Goal: Transaction & Acquisition: Purchase product/service

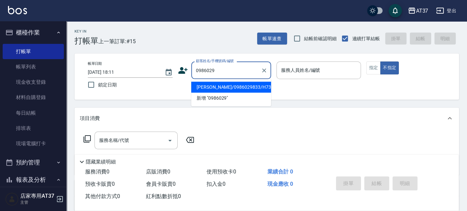
click at [254, 82] on li "鄭宇傑/0986029833/H735" at bounding box center [231, 87] width 80 height 11
type input "鄭宇傑/0986029833/H735"
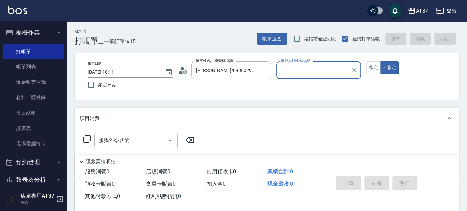
type input "Hannah-4"
click at [377, 66] on button "指定" at bounding box center [373, 68] width 14 height 13
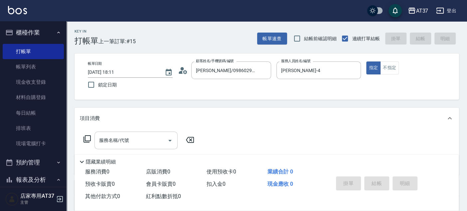
click at [118, 135] on input "服務名稱/代號" at bounding box center [130, 141] width 67 height 12
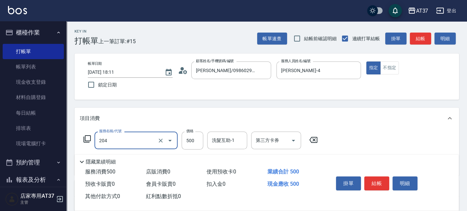
type input "A級洗+剪(204)"
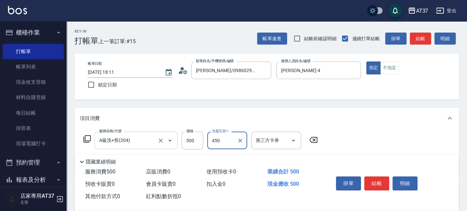
type input "450"
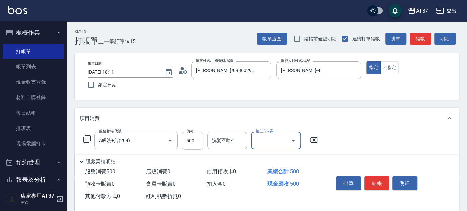
click at [200, 143] on input "500" at bounding box center [193, 141] width 22 height 18
type input "450"
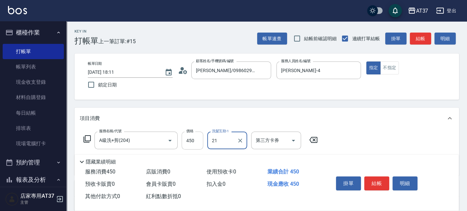
type input "微醺-21"
drag, startPoint x: 382, startPoint y: 179, endPoint x: 378, endPoint y: 182, distance: 5.3
click at [382, 179] on button "結帳" at bounding box center [376, 184] width 25 height 14
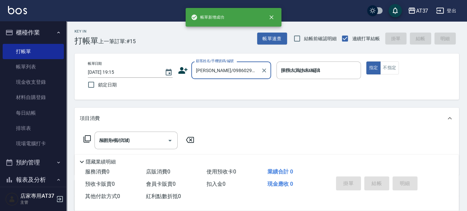
type input "2025/09/18 19:15"
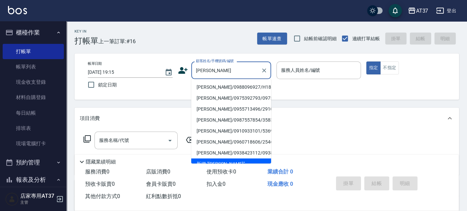
click at [228, 86] on li "[PERSON_NAME]/0988096927/H182" at bounding box center [231, 87] width 80 height 11
type input "[PERSON_NAME]/0988096927/H182"
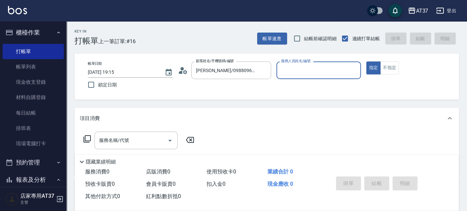
type input "[PERSON_NAME]-4"
click at [144, 143] on input "服務名稱/代號" at bounding box center [130, 141] width 67 height 12
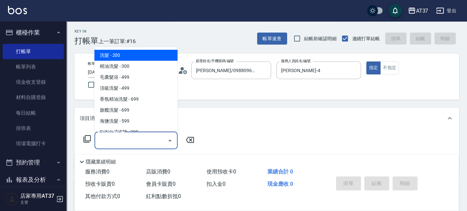
click at [90, 140] on icon at bounding box center [86, 138] width 7 height 7
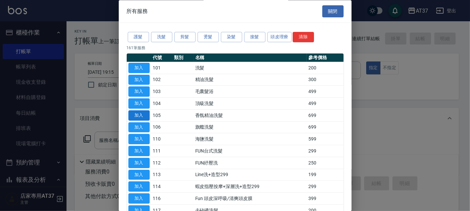
click at [134, 113] on button "加入" at bounding box center [138, 115] width 21 height 10
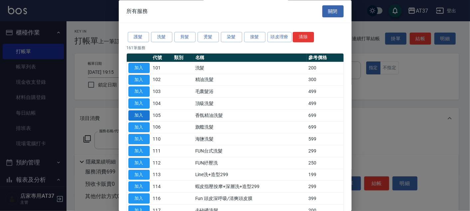
type input "香氛精油洗髮(105)"
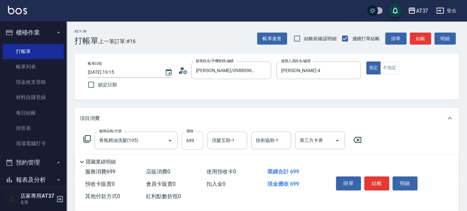
click at [191, 141] on input "699" at bounding box center [193, 141] width 22 height 18
type input "700"
type input "威廉-22"
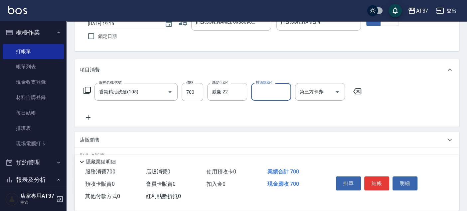
scroll to position [74, 0]
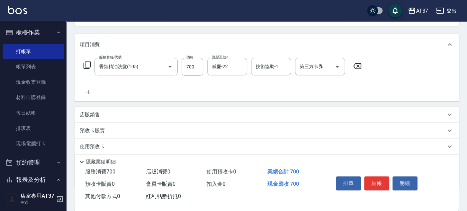
click at [91, 91] on icon at bounding box center [88, 92] width 17 height 8
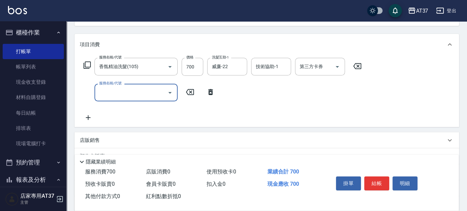
click at [112, 96] on input "服務名稱/代號" at bounding box center [130, 93] width 67 height 12
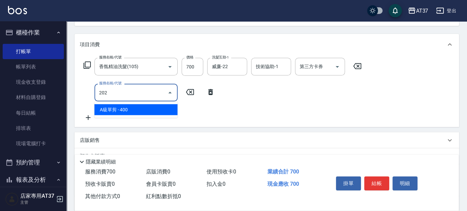
type input "A級單剪(202)"
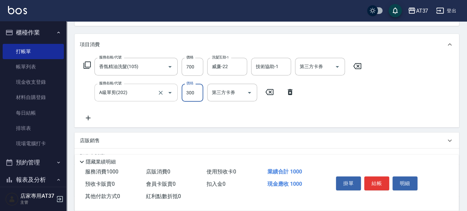
type input "300"
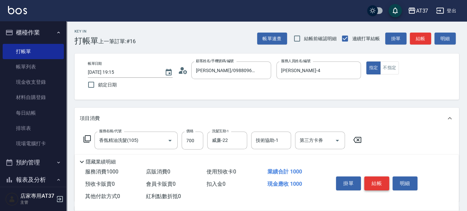
click at [377, 178] on button "結帳" at bounding box center [376, 184] width 25 height 14
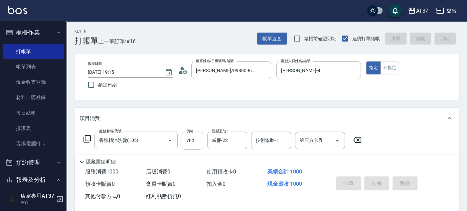
type input "2025/09/18 19:23"
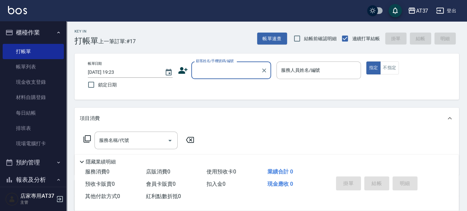
click at [238, 68] on input "顧客姓名/手機號碼/編號" at bounding box center [226, 71] width 64 height 12
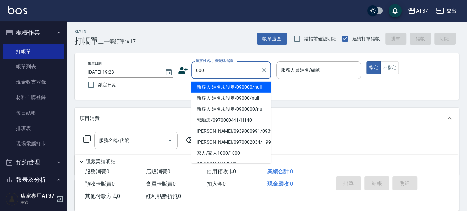
click at [245, 86] on li "新客人 姓名未設定/090000/null" at bounding box center [231, 87] width 80 height 11
type input "新客人 姓名未設定/090000/null"
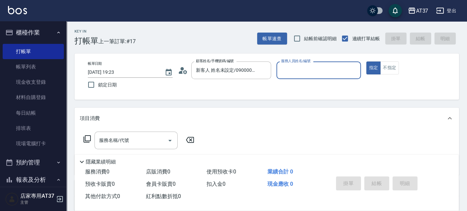
click at [311, 72] on input "服務人員姓名/編號" at bounding box center [318, 71] width 79 height 12
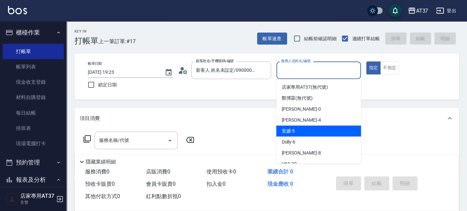
click at [327, 134] on div "室媛 -5" at bounding box center [318, 131] width 85 height 11
type input "室媛-5"
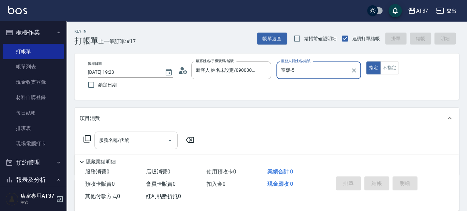
click at [138, 147] on div "服務名稱/代號" at bounding box center [135, 141] width 83 height 18
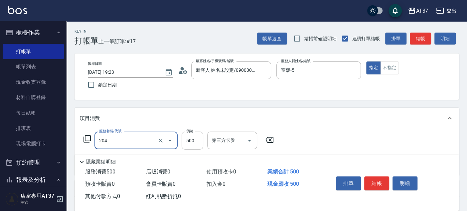
type input "A級洗+剪(204)"
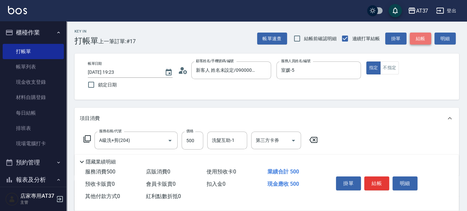
click at [422, 42] on button "結帳" at bounding box center [420, 39] width 21 height 12
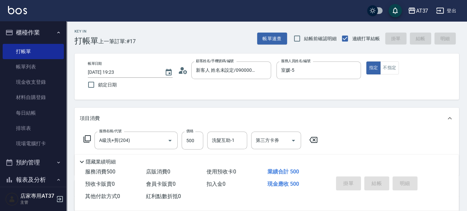
type input "2025/09/18 19:37"
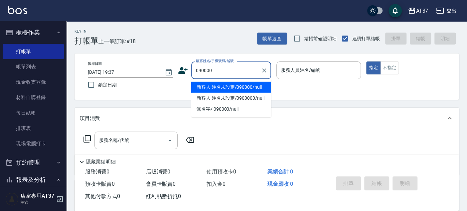
type input "新客人 姓名未設定/090000/null"
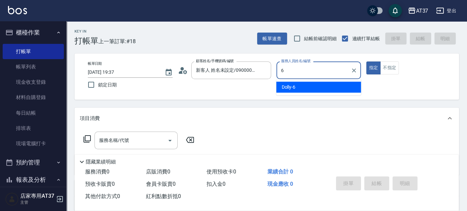
type input "Dolly-6"
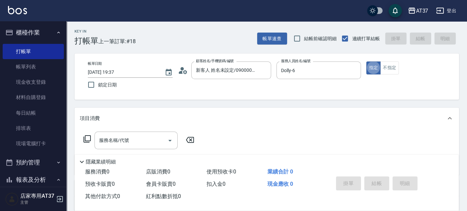
type button "true"
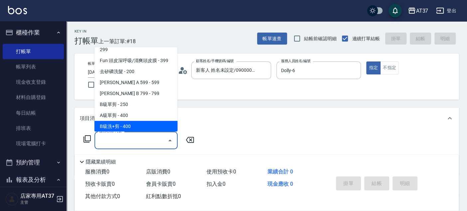
scroll to position [134, 0]
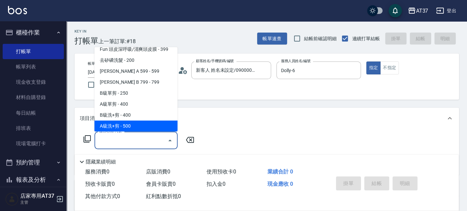
type input "A級洗+剪(204)"
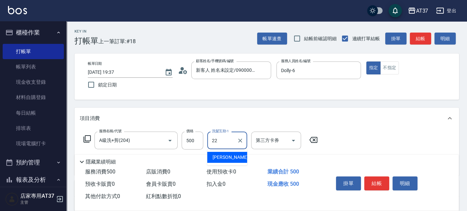
type input "威廉-22"
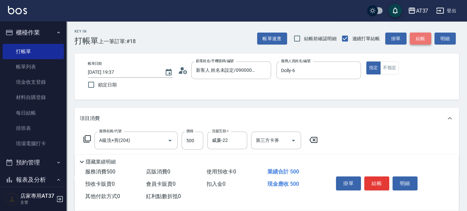
click at [421, 39] on button "結帳" at bounding box center [420, 39] width 21 height 12
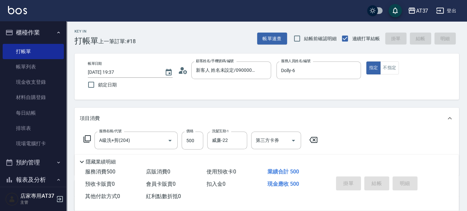
type input "2025/09/18 19:49"
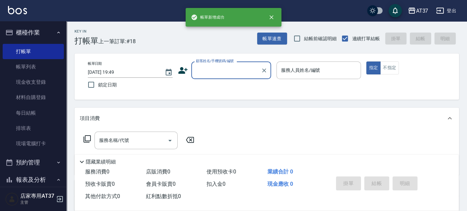
scroll to position [0, 0]
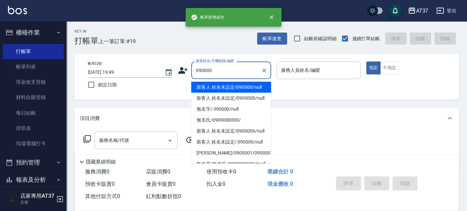
type input "新客人 姓名未設定/090000/null"
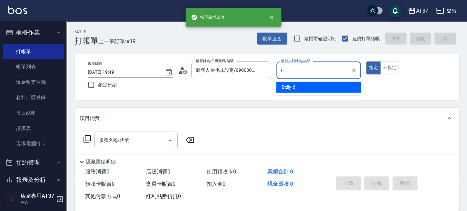
type input "Dolly-6"
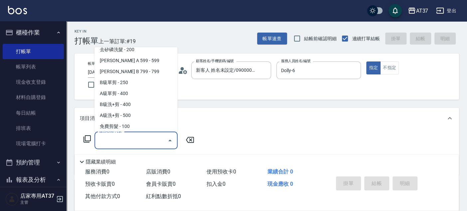
scroll to position [156, 0]
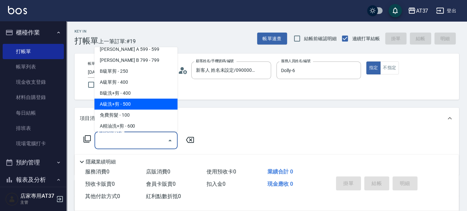
type input "A級洗+剪(204)"
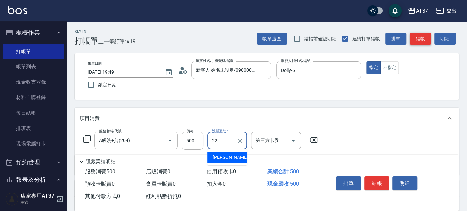
type input "威廉-22"
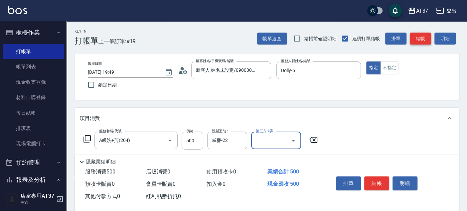
click at [421, 39] on button "結帳" at bounding box center [420, 39] width 21 height 12
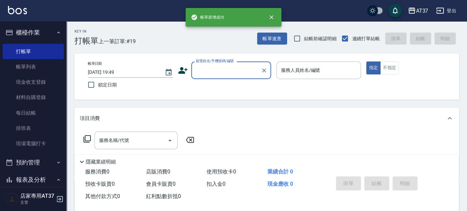
scroll to position [0, 0]
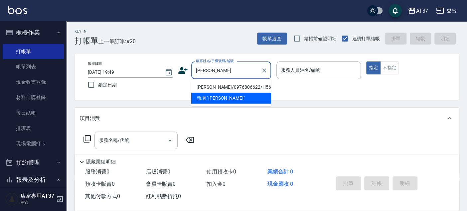
click at [212, 86] on li "林冠瑋/0976806622/H567" at bounding box center [231, 87] width 80 height 11
type input "林冠瑋/0976806622/H567"
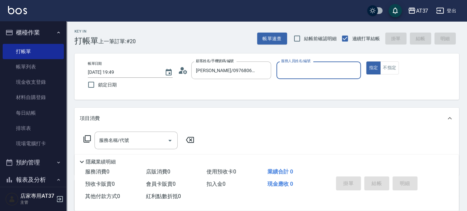
type input "[PERSON_NAME]-4"
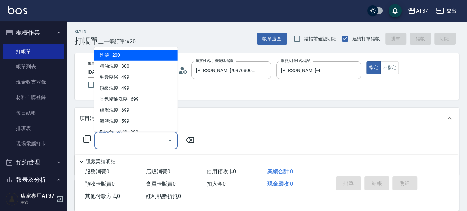
click at [123, 138] on div "服務名稱/代號 服務名稱/代號" at bounding box center [135, 141] width 83 height 18
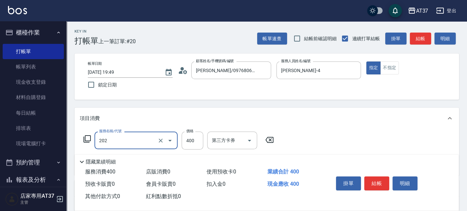
type input "A級單剪(202)"
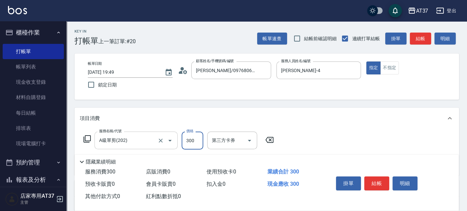
type input "300"
click at [383, 183] on button "結帳" at bounding box center [376, 184] width 25 height 14
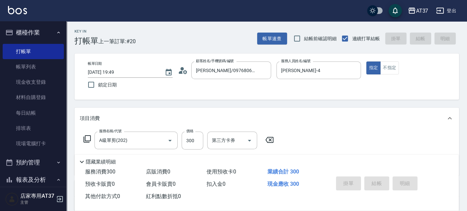
type input "2025/09/18 19:51"
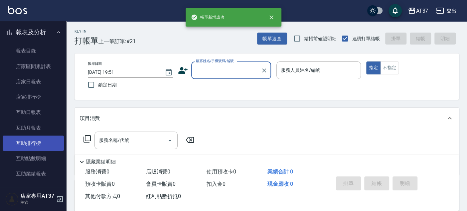
scroll to position [258, 0]
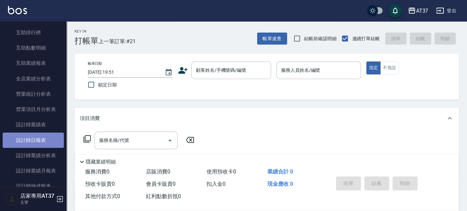
click at [36, 143] on link "設計師日報表" at bounding box center [33, 140] width 61 height 15
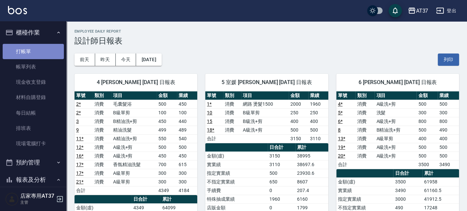
click at [35, 49] on link "打帳單" at bounding box center [33, 51] width 61 height 15
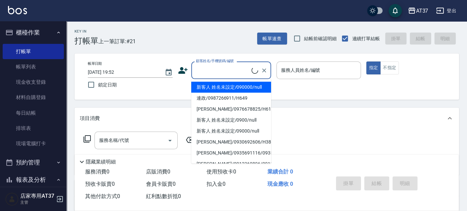
click at [222, 74] on input "顧客姓名/手機號碼/編號" at bounding box center [222, 71] width 57 height 12
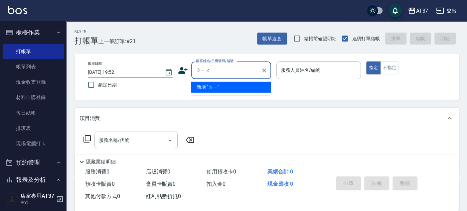
type input "劉"
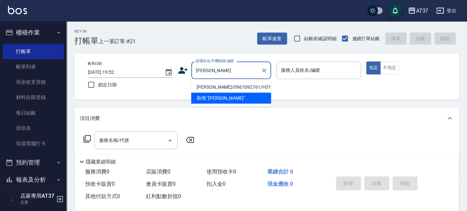
click at [222, 83] on li "[PERSON_NAME]/0967092761/H315" at bounding box center [231, 87] width 80 height 11
type input "[PERSON_NAME]/0967092761/H315"
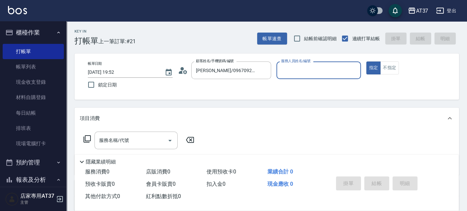
type input "[PERSON_NAME]-4"
click at [97, 142] on div "服務名稱/代號" at bounding box center [135, 141] width 83 height 18
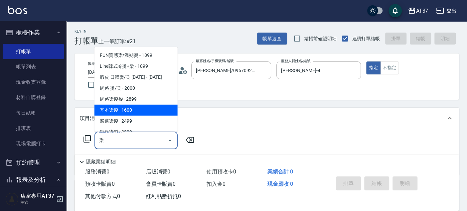
scroll to position [37, 0]
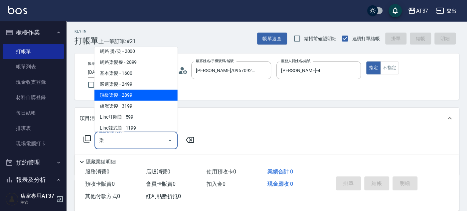
click at [141, 68] on span "網路染髮餐 - 2899" at bounding box center [135, 62] width 83 height 11
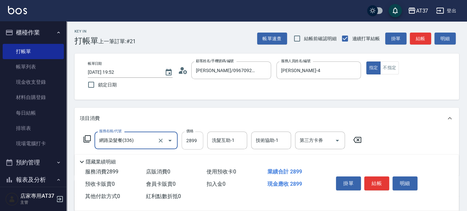
type input "網路染髮餐(336)"
click at [201, 136] on input "2899" at bounding box center [193, 141] width 22 height 18
type input "4300"
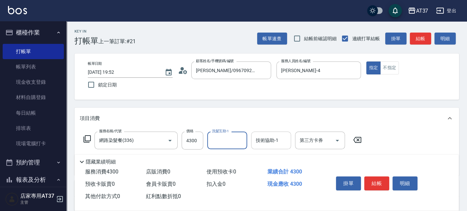
click at [262, 140] on div "技術協助-1 技術協助-1" at bounding box center [271, 141] width 40 height 18
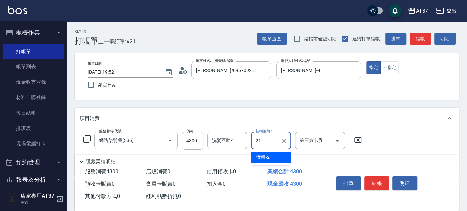
type input "微醺-21"
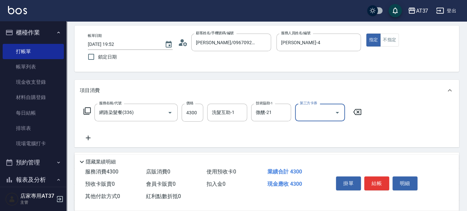
scroll to position [111, 0]
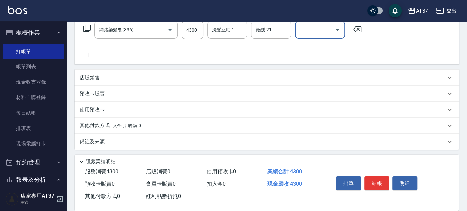
click at [104, 124] on p "其他付款方式 入金可用餘額: 0" at bounding box center [110, 125] width 61 height 7
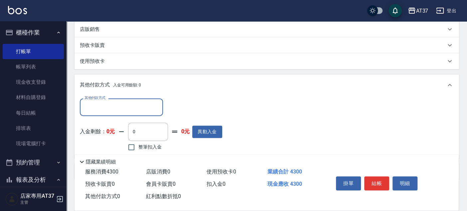
scroll to position [175, 0]
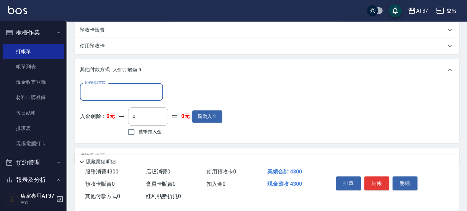
click at [104, 91] on input "其他付款方式" at bounding box center [121, 92] width 77 height 12
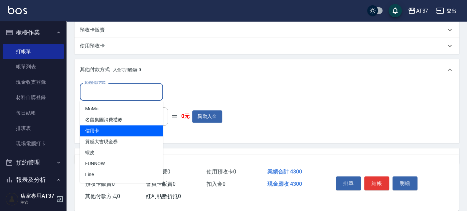
click at [104, 127] on span "信用卡" at bounding box center [121, 130] width 83 height 11
type input "信用卡"
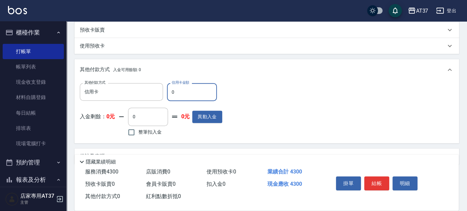
click at [176, 93] on input "0" at bounding box center [192, 92] width 50 height 18
type input "4300"
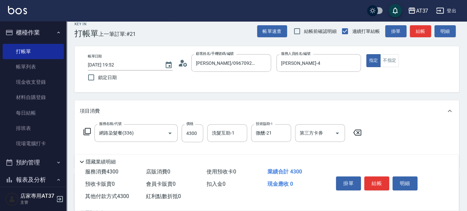
scroll to position [0, 0]
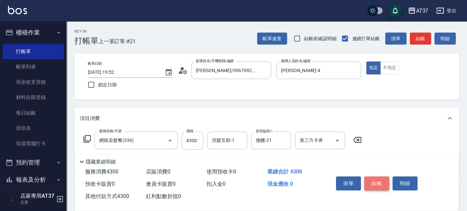
click at [374, 180] on button "結帳" at bounding box center [376, 184] width 25 height 14
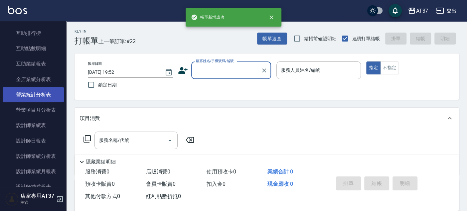
scroll to position [258, 0]
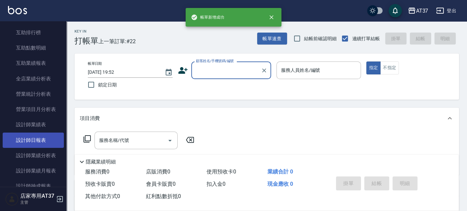
click at [50, 138] on link "設計師日報表" at bounding box center [33, 140] width 61 height 15
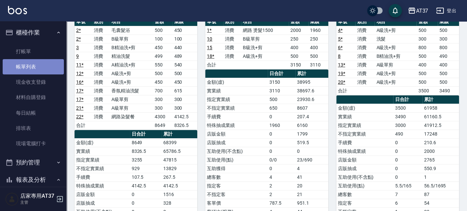
click at [33, 65] on link "帳單列表" at bounding box center [33, 66] width 61 height 15
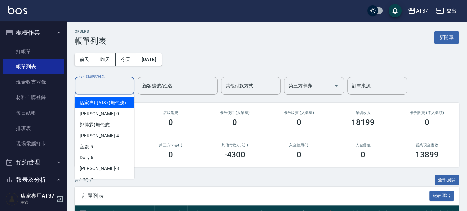
click at [105, 88] on input "設計師編號/姓名" at bounding box center [104, 86] width 54 height 12
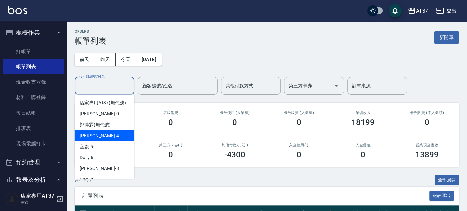
click at [102, 141] on div "Hannah -4" at bounding box center [104, 135] width 60 height 11
type input "[PERSON_NAME]-4"
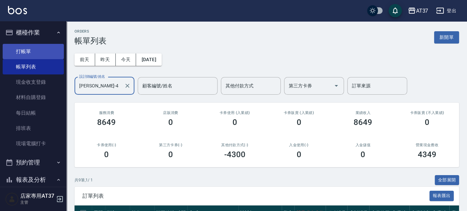
click at [16, 51] on link "打帳單" at bounding box center [33, 51] width 61 height 15
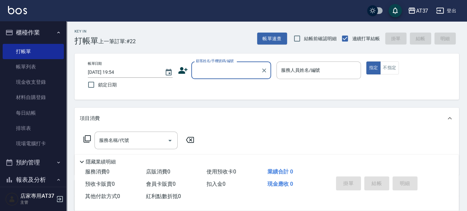
click at [215, 68] on input "顧客姓名/手機號碼/編號" at bounding box center [226, 71] width 64 height 12
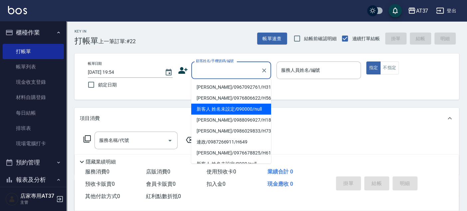
click at [228, 106] on li "新客人 姓名未設定/090000/null" at bounding box center [231, 109] width 80 height 11
type input "新客人 姓名未設定/090000/null"
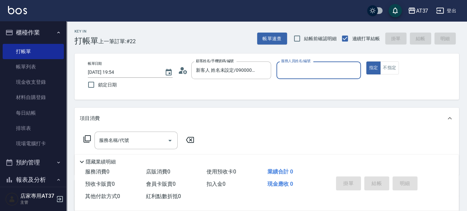
click at [282, 71] on input "服務人員姓名/編號" at bounding box center [318, 71] width 79 height 12
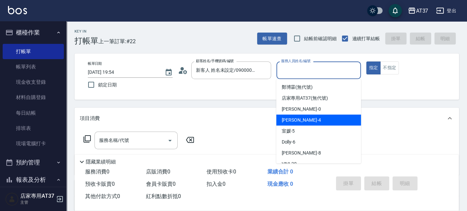
click at [294, 122] on span "Hannah -4" at bounding box center [300, 120] width 39 height 7
type input "[PERSON_NAME]-4"
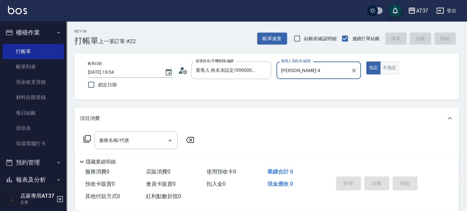
click at [397, 67] on button "不指定" at bounding box center [389, 68] width 19 height 13
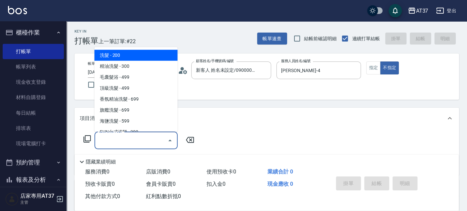
click at [119, 139] on div "服務名稱/代號 服務名稱/代號" at bounding box center [135, 141] width 83 height 18
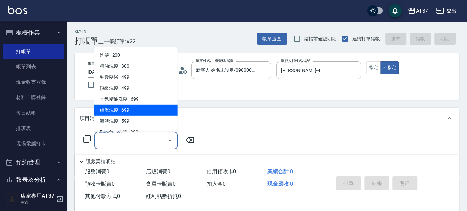
scroll to position [37, 0]
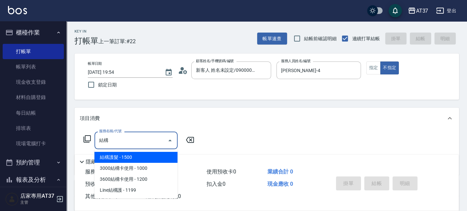
click at [145, 155] on span "結構護髮 - 1500" at bounding box center [135, 157] width 83 height 11
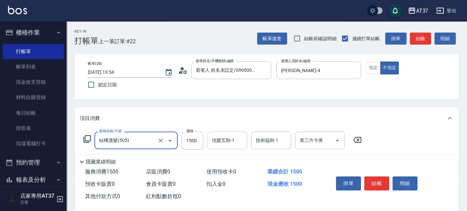
click at [223, 135] on div "洗髮互助-1" at bounding box center [227, 141] width 40 height 18
type input "結構護髮(505)"
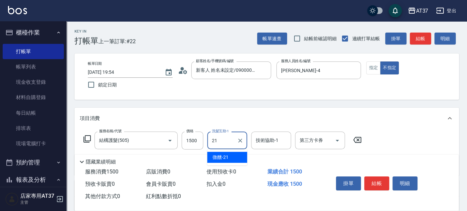
type input "微醺-21"
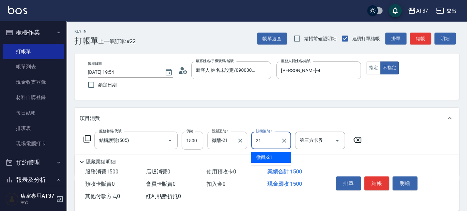
type input "微醺-21"
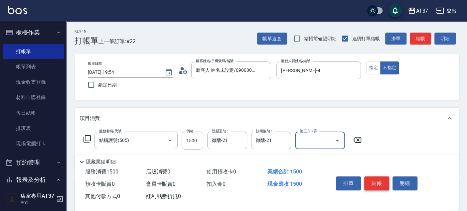
click at [376, 182] on button "結帳" at bounding box center [376, 184] width 25 height 14
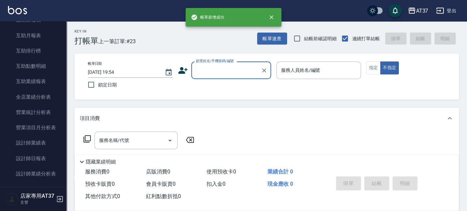
scroll to position [258, 0]
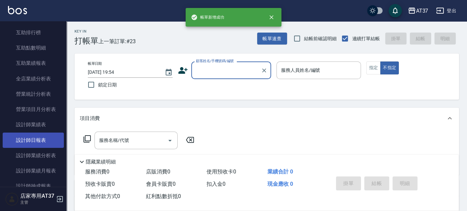
click at [34, 142] on link "設計師日報表" at bounding box center [33, 140] width 61 height 15
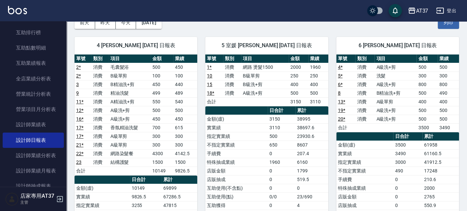
scroll to position [74, 0]
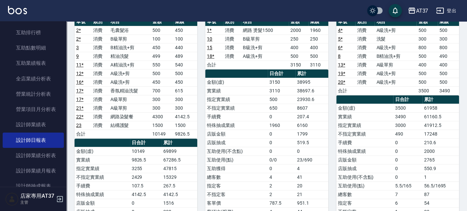
click at [77, 57] on link "9" at bounding box center [77, 56] width 3 height 5
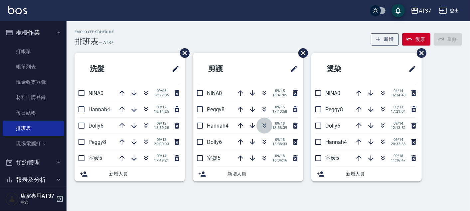
click at [263, 126] on icon "button" at bounding box center [265, 127] width 4 height 2
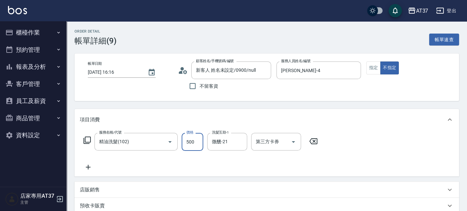
type input "500"
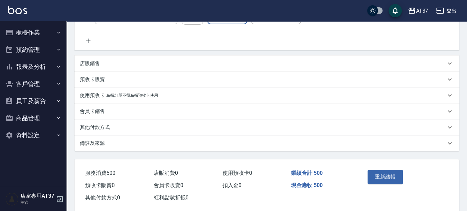
scroll to position [137, 0]
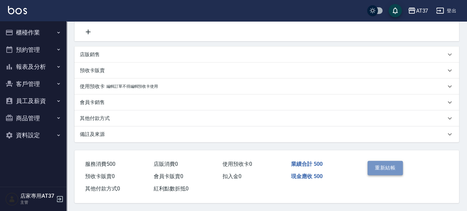
click at [369, 164] on button "重新結帳" at bounding box center [384, 168] width 35 height 14
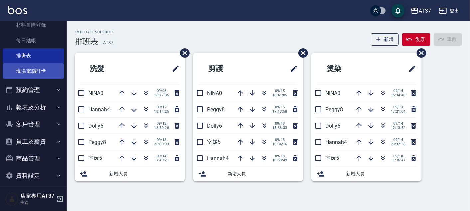
scroll to position [74, 0]
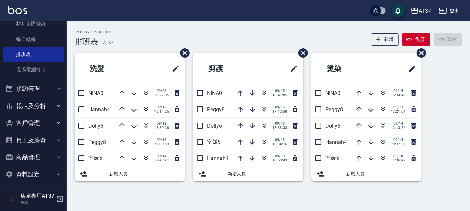
click at [47, 103] on button "報表及分析" at bounding box center [33, 105] width 61 height 17
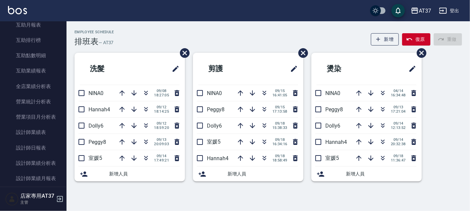
scroll to position [258, 0]
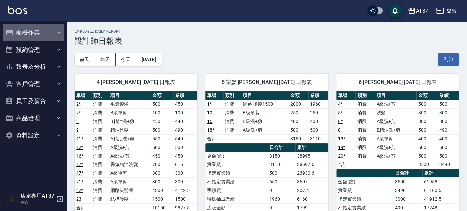
click at [21, 36] on button "櫃檯作業" at bounding box center [33, 32] width 61 height 17
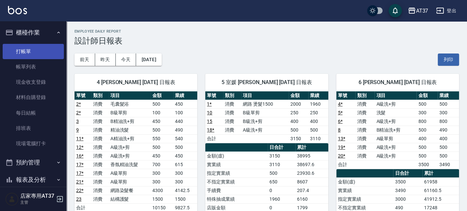
click at [19, 50] on link "打帳單" at bounding box center [33, 51] width 61 height 15
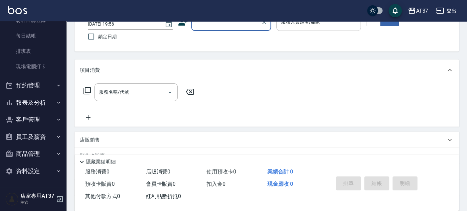
scroll to position [111, 0]
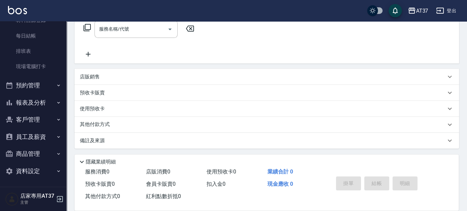
click at [42, 117] on button "客戶管理" at bounding box center [33, 119] width 61 height 17
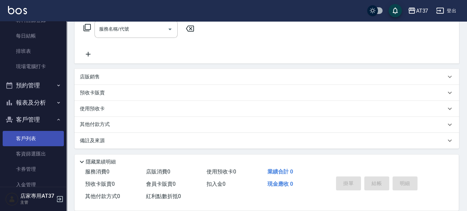
click at [41, 139] on link "客戶列表" at bounding box center [33, 138] width 61 height 15
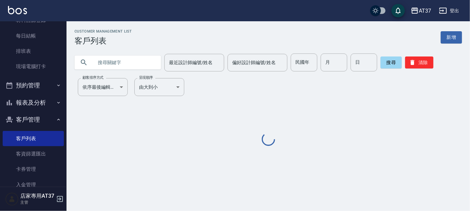
click at [138, 59] on input "text" at bounding box center [124, 63] width 63 height 18
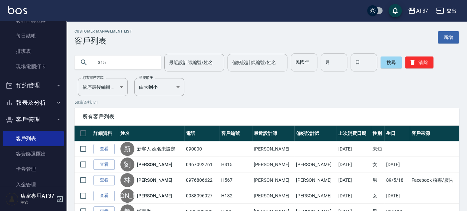
type input "315"
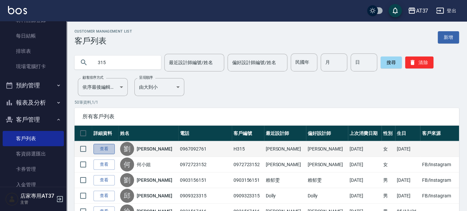
click at [94, 150] on link "查看" at bounding box center [103, 149] width 21 height 10
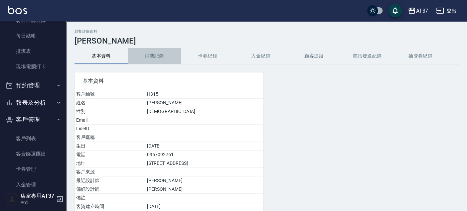
click at [153, 57] on button "消費記錄" at bounding box center [154, 56] width 53 height 16
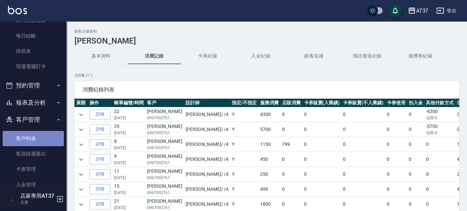
click at [45, 134] on link "客戶列表" at bounding box center [33, 138] width 61 height 15
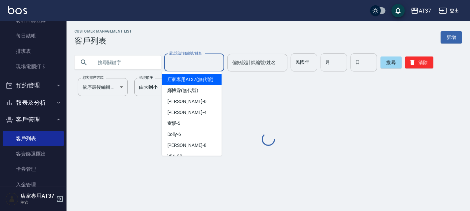
click at [181, 61] on input "最近設計師編號/姓名" at bounding box center [194, 63] width 54 height 12
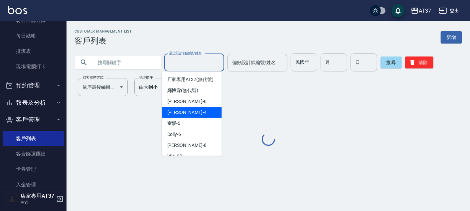
click at [189, 118] on div "Hannah -4" at bounding box center [192, 112] width 60 height 11
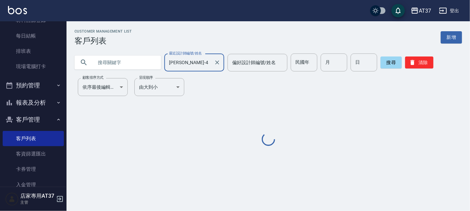
type input "[PERSON_NAME]-4"
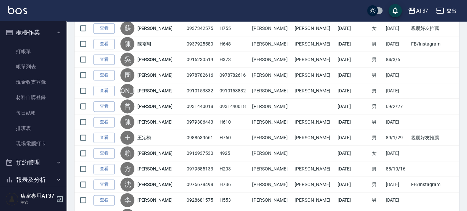
drag, startPoint x: 31, startPoint y: 46, endPoint x: 321, endPoint y: 47, distance: 289.9
click at [31, 46] on link "打帳單" at bounding box center [33, 51] width 61 height 15
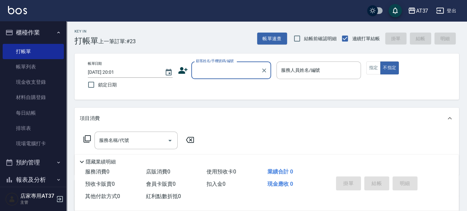
click at [243, 70] on input "顧客姓名/手機號碼/編號" at bounding box center [226, 71] width 64 height 12
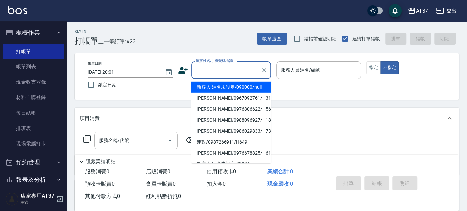
click at [241, 85] on li "新客人 姓名未設定/090000/null" at bounding box center [231, 87] width 80 height 11
type input "新客人 姓名未設定/090000/null"
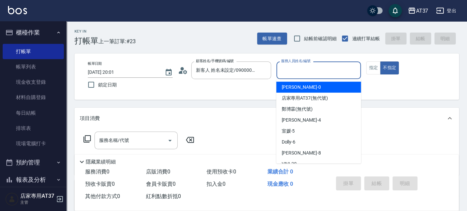
drag, startPoint x: 306, startPoint y: 68, endPoint x: 309, endPoint y: 73, distance: 5.5
click at [307, 68] on input "服務人員姓名/編號" at bounding box center [318, 71] width 79 height 12
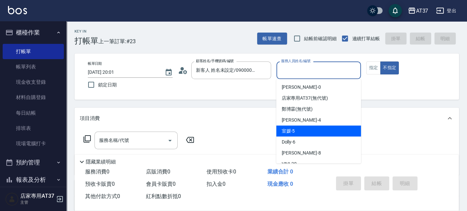
click at [301, 129] on div "室媛 -5" at bounding box center [318, 131] width 85 height 11
type input "室媛-5"
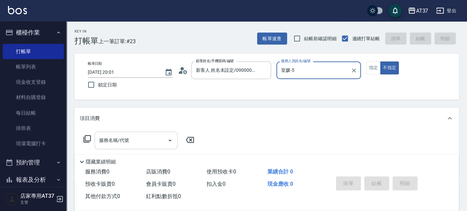
click at [129, 141] on input "服務名稱/代號" at bounding box center [130, 141] width 67 height 12
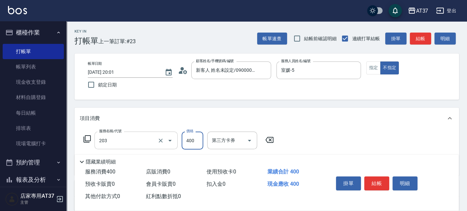
type input "B級洗+剪(203)"
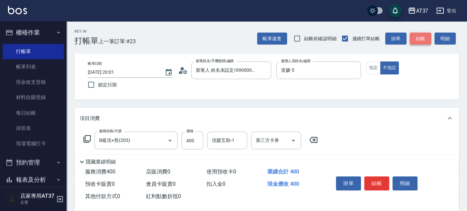
click at [415, 41] on button "結帳" at bounding box center [420, 39] width 21 height 12
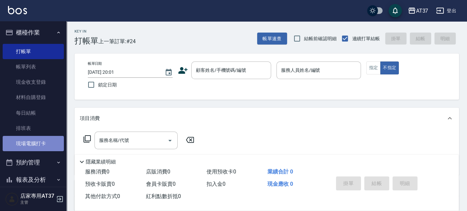
click at [47, 140] on link "現場電腦打卡" at bounding box center [33, 143] width 61 height 15
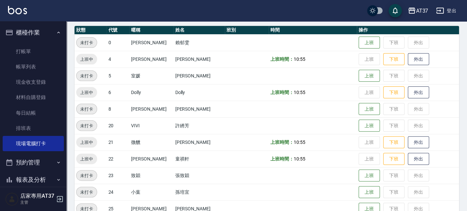
scroll to position [74, 0]
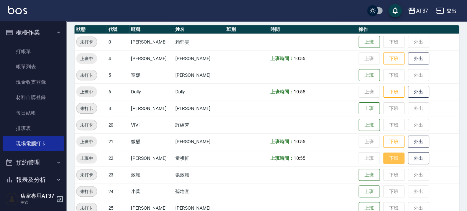
click at [385, 160] on button "下班" at bounding box center [393, 159] width 21 height 12
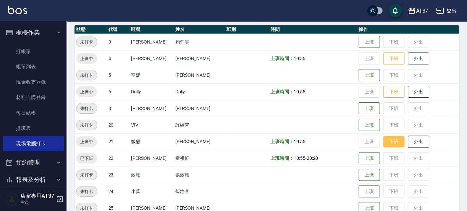
click at [388, 143] on button "下班" at bounding box center [393, 142] width 21 height 12
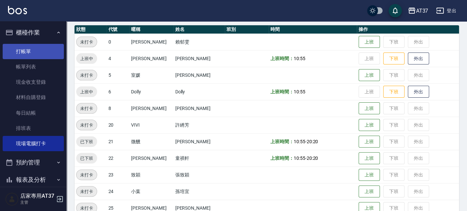
click at [29, 53] on link "打帳單" at bounding box center [33, 51] width 61 height 15
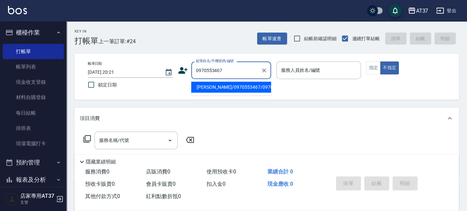
type input "胡謹丞/0970553467/0970553467"
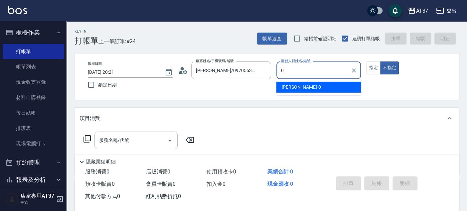
click at [332, 89] on div "NINA -0" at bounding box center [318, 87] width 85 height 11
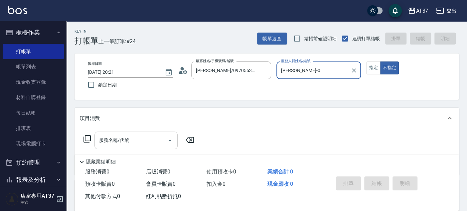
type input "NINA-0"
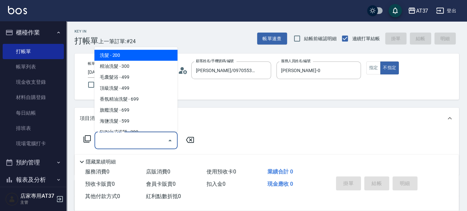
click at [129, 142] on input "服務名稱/代號" at bounding box center [130, 141] width 67 height 12
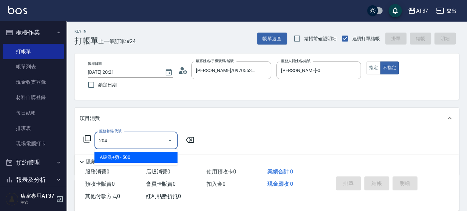
type input "A級洗+剪(204)"
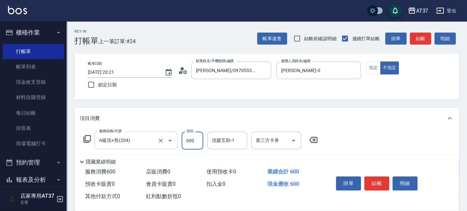
type input "600"
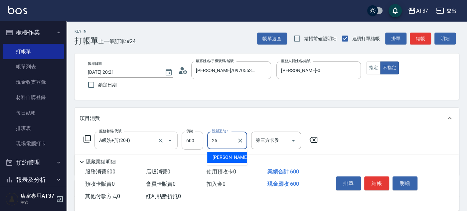
type input "2"
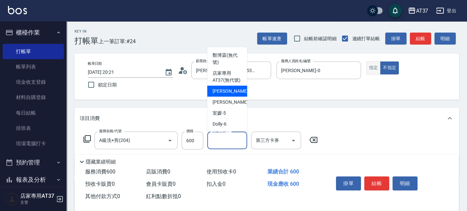
click at [373, 74] on button "指定" at bounding box center [373, 68] width 14 height 13
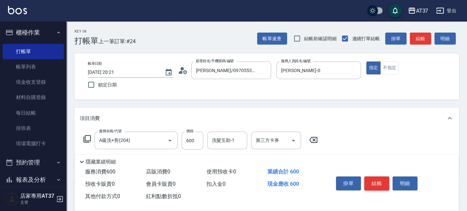
click at [379, 178] on button "結帳" at bounding box center [376, 184] width 25 height 14
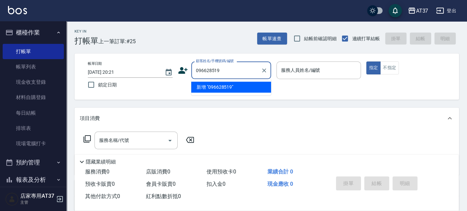
type input "096628519"
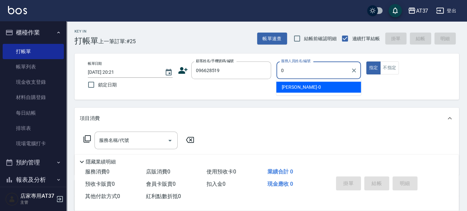
click at [318, 88] on div "NINA -0" at bounding box center [318, 87] width 85 height 11
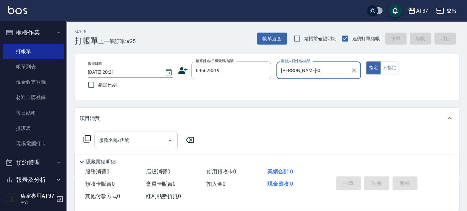
type input "NINA-0"
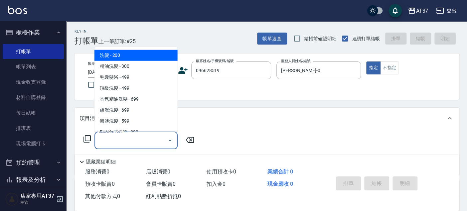
click at [138, 141] on input "服務名稱/代號" at bounding box center [130, 141] width 67 height 12
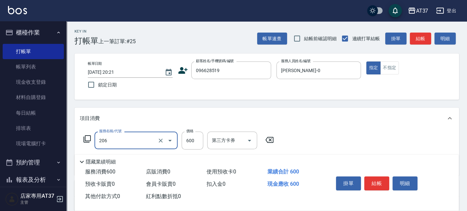
type input "A精油洗+剪(206)"
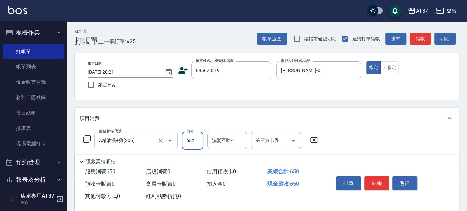
type input "650"
click at [379, 183] on button "結帳" at bounding box center [376, 184] width 25 height 14
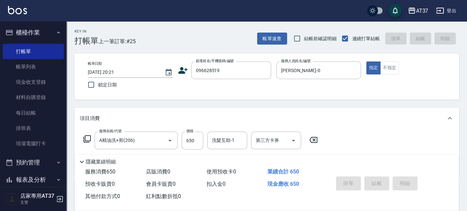
type input "2025/09/18 20:22"
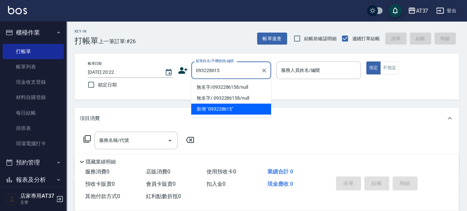
type input "0932286158"
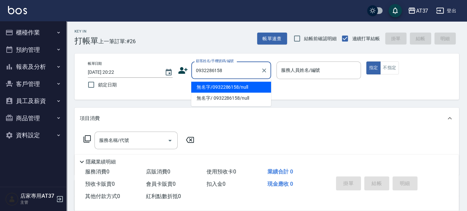
type input "無名字/0932286158/null"
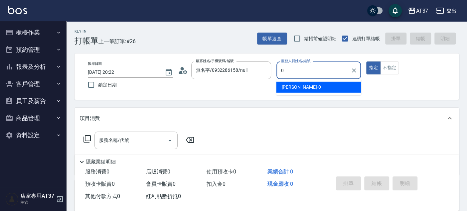
type input "0"
type button "true"
type input "[PERSON_NAME]-0"
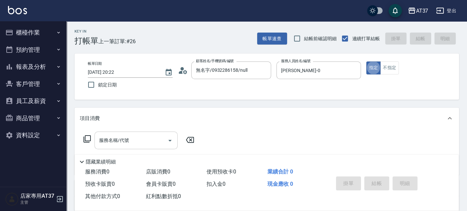
click at [137, 143] on input "服務名稱/代號" at bounding box center [130, 141] width 67 height 12
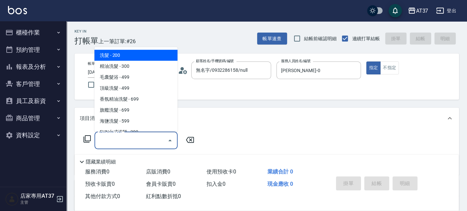
click at [86, 140] on icon at bounding box center [87, 139] width 8 height 8
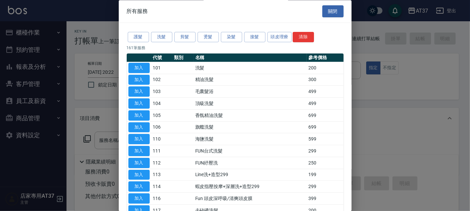
click at [209, 43] on div "護髮 洗髮 剪髮 燙髮 染髮 接髮 頭皮理療 清除" at bounding box center [235, 37] width 217 height 12
click at [209, 40] on button "燙髮" at bounding box center [207, 37] width 21 height 10
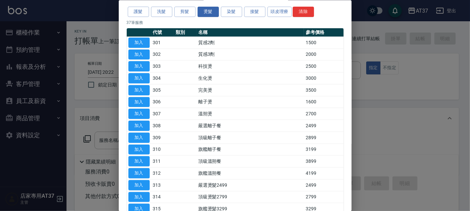
scroll to position [37, 0]
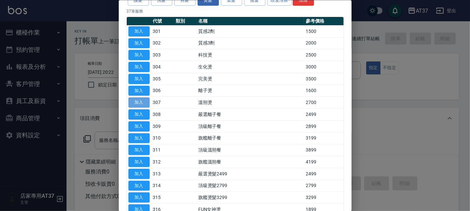
click at [139, 98] on button "加入" at bounding box center [138, 102] width 21 height 10
type input "溫朔燙(307)"
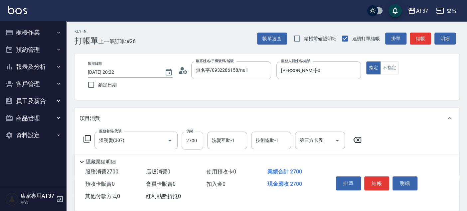
click at [193, 146] on input "2700" at bounding box center [193, 141] width 22 height 18
type input "3200"
type input "威廉-22"
click at [379, 179] on button "結帳" at bounding box center [376, 184] width 25 height 14
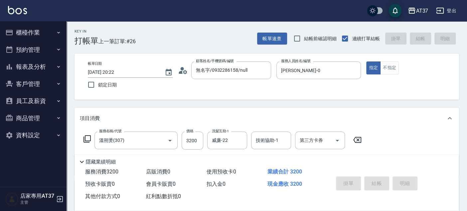
type input "2025/09/18 20:23"
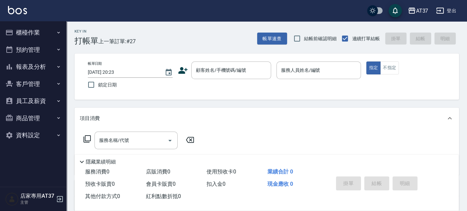
click at [180, 72] on icon at bounding box center [182, 70] width 9 height 7
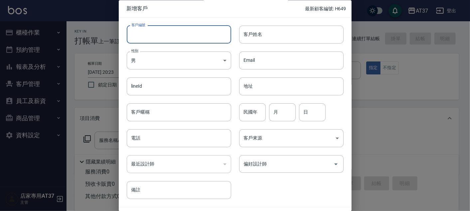
click at [190, 42] on input "客戶編號" at bounding box center [179, 35] width 104 height 18
type input "0905019633"
drag, startPoint x: 194, startPoint y: 40, endPoint x: 74, endPoint y: 40, distance: 119.7
click at [74, 40] on div "新增客戶 最新顧客編號: H649 客戶編號 0905019633 ​ 客戶編號 客戶姓名 客戶姓名 性別 男 MALE 性別 Email Email lin…" at bounding box center [235, 105] width 470 height 211
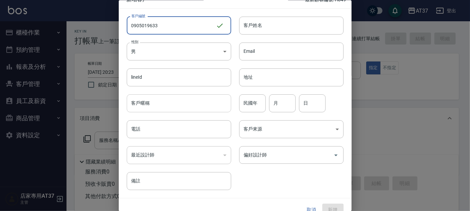
scroll to position [19, 0]
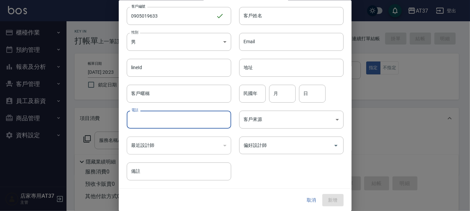
paste input "0905019633"
type input "0905019633"
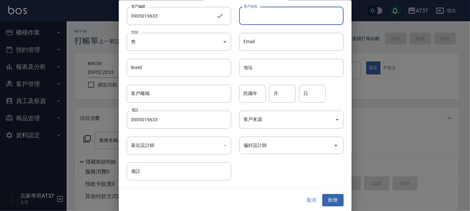
click at [249, 15] on input "客戶姓名" at bounding box center [291, 16] width 104 height 18
type input "u"
type input "[PERSON_NAME]"
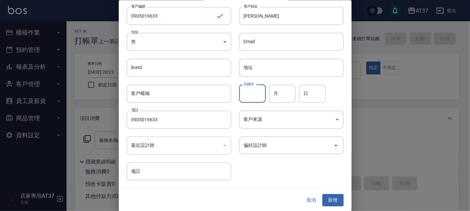
click at [255, 93] on input "民國年" at bounding box center [252, 93] width 27 height 18
type input "88"
type input "3"
type input "21"
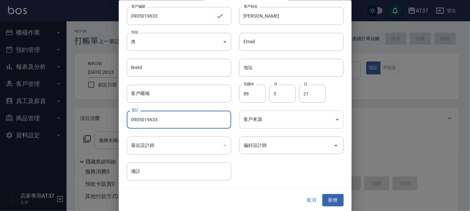
click at [276, 122] on body "AT37 登出 櫃檯作業 打帳單 帳單列表 現金收支登錄 材料自購登錄 每日結帳 排班表 現場電腦打卡 預約管理 預約管理 單日預約紀錄 單週預約紀錄 報表及…" at bounding box center [235, 161] width 470 height 323
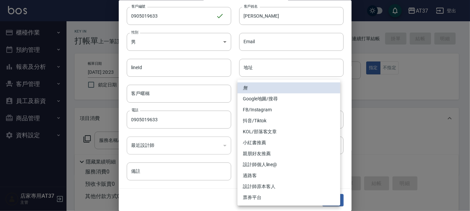
click at [286, 110] on li "FB/Instagram" at bounding box center [288, 109] width 103 height 11
type input "FB/Instagram"
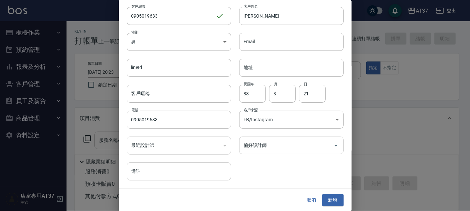
click at [313, 147] on input "偏好設計師" at bounding box center [286, 146] width 88 height 12
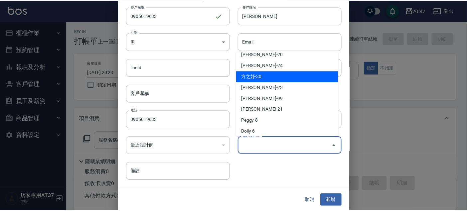
scroll to position [74, 0]
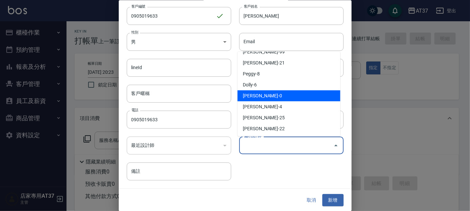
click at [280, 97] on li "賴郁雯-0" at bounding box center [288, 95] width 103 height 11
type input "賴郁雯"
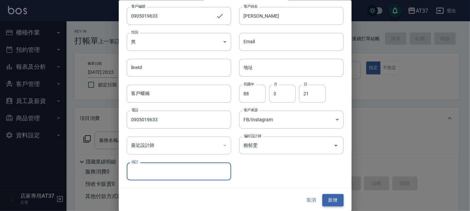
click at [334, 204] on button "新增" at bounding box center [332, 200] width 21 height 12
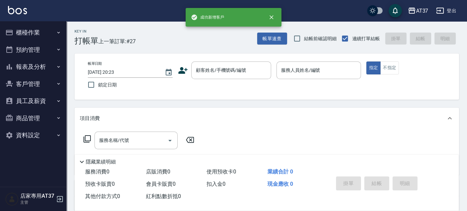
click at [249, 79] on div "帳單日期 2025/09/18 20:23 鎖定日期 顧客姓名/手機號碼/編號 顧客姓名/手機號碼/編號 服務人員姓名/編號 服務人員姓名/編號 指定 不指定" at bounding box center [266, 77] width 368 height 30
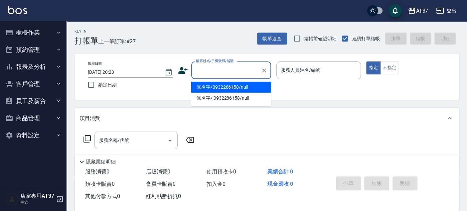
click at [255, 70] on input "顧客姓名/手機號碼/編號" at bounding box center [226, 71] width 64 height 12
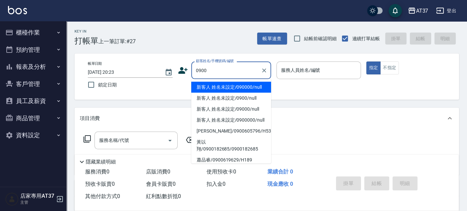
click at [246, 90] on li "新客人 姓名未設定/090000/null" at bounding box center [231, 87] width 80 height 11
type input "新客人 姓名未設定/090000/null"
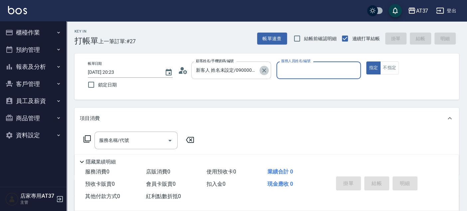
click at [263, 70] on icon "Clear" at bounding box center [264, 70] width 7 height 7
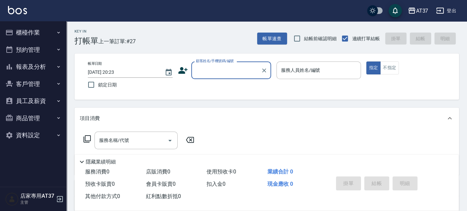
scroll to position [0, 0]
drag, startPoint x: 191, startPoint y: 74, endPoint x: 233, endPoint y: 51, distance: 48.3
click at [233, 51] on div "Key In 打帳單 上一筆訂單:#27 帳單速查 結帳前確認明細 連續打單結帳 掛單 結帳 明細 帳單日期 2025/09/18 20:23 鎖定日期 顧客…" at bounding box center [266, 172] width 400 height 302
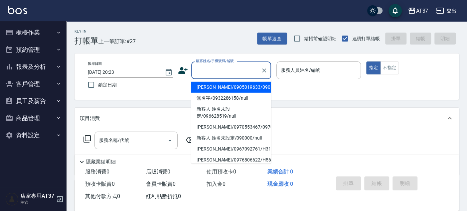
paste input "0905019633"
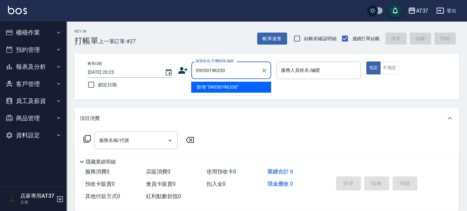
click at [225, 90] on li "新增 "09050196330"" at bounding box center [231, 87] width 80 height 11
type input "09050196330"
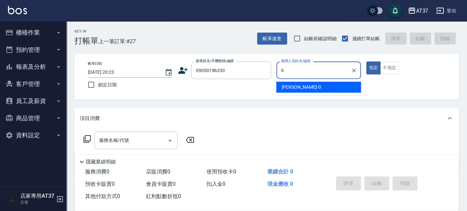
click at [305, 87] on div "NINA -0" at bounding box center [318, 87] width 85 height 11
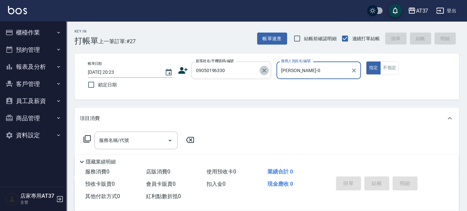
click at [261, 71] on icon "Clear" at bounding box center [264, 70] width 7 height 7
type input "NINA-0"
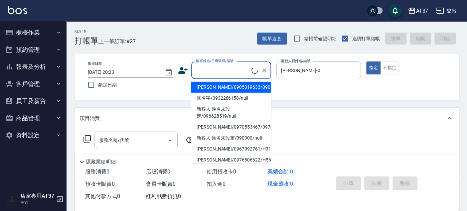
paste input "0905019633"
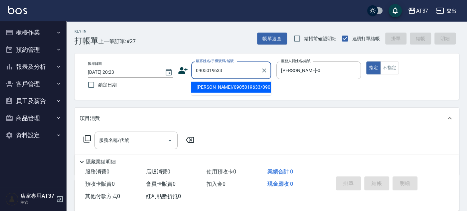
click at [231, 86] on li "楊云希/0905019633/0905019633" at bounding box center [231, 87] width 80 height 11
type input "楊云希/0905019633/0905019633"
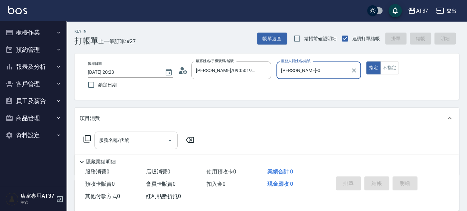
click at [151, 143] on input "服務名稱/代號" at bounding box center [130, 141] width 67 height 12
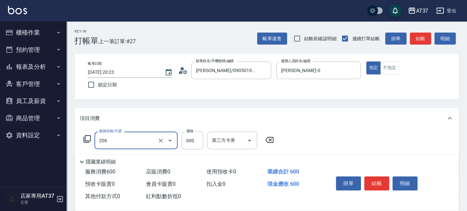
type input "A精油洗+剪(206)"
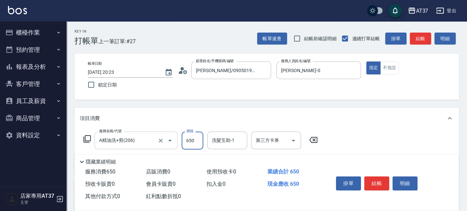
type input "650"
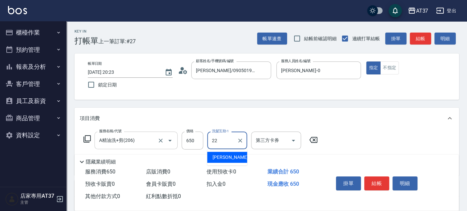
type input "威廉-22"
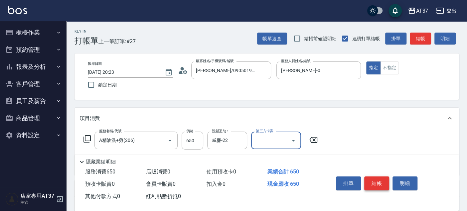
click at [369, 189] on button "結帳" at bounding box center [376, 184] width 25 height 14
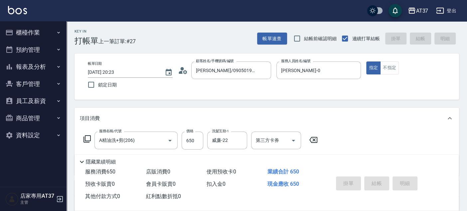
type input "2025/09/18 20:25"
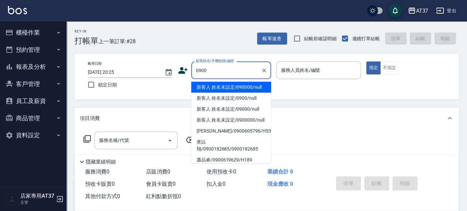
click at [228, 89] on li "新客人 姓名未設定/090000/null" at bounding box center [231, 87] width 80 height 11
type input "新客人 姓名未設定/090000/null"
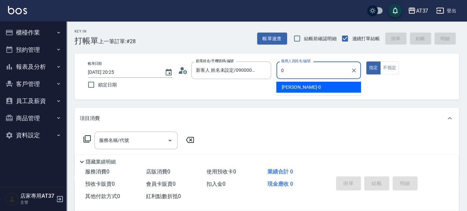
click at [285, 89] on span "NINA -0" at bounding box center [300, 87] width 39 height 7
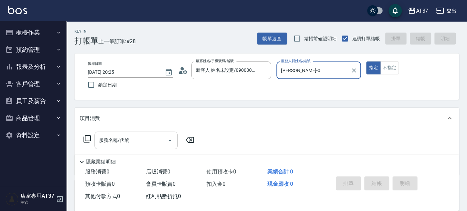
click at [106, 146] on div "服務名稱/代號" at bounding box center [135, 141] width 83 height 18
type input "NINA-0"
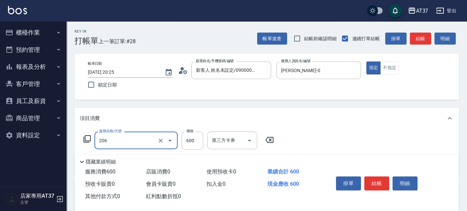
type input "A精油洗+剪(206)"
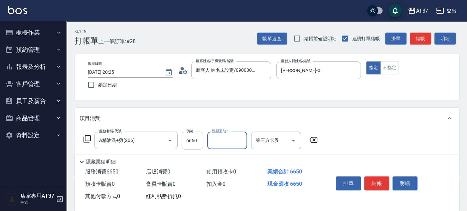
click at [194, 143] on input "6650" at bounding box center [193, 141] width 22 height 18
type input "650"
click at [372, 185] on button "結帳" at bounding box center [376, 184] width 25 height 14
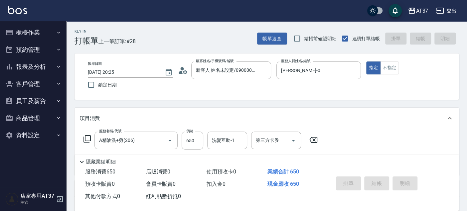
type input "2025/09/18 20:27"
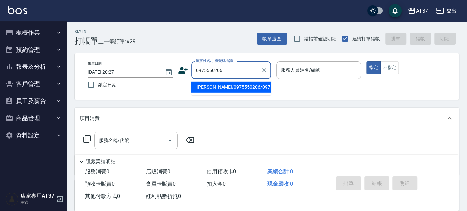
type input "林家弘/0975550206/0975550206"
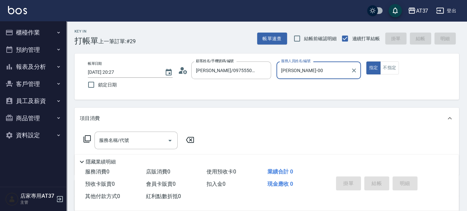
type input "NINA-0"
click at [115, 141] on div "服務名稱/代號 服務名稱/代號" at bounding box center [135, 141] width 83 height 18
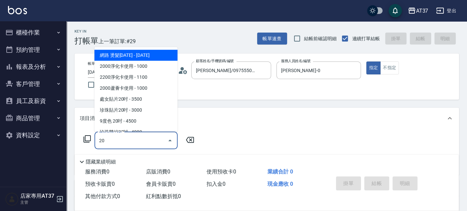
type input "2"
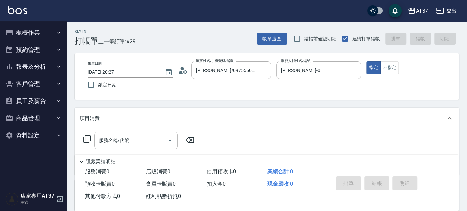
click at [90, 141] on icon at bounding box center [86, 138] width 7 height 7
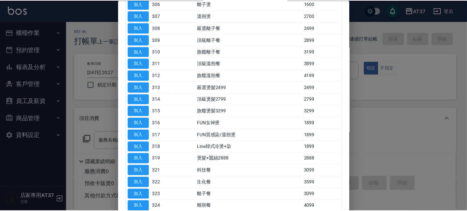
scroll to position [148, 0]
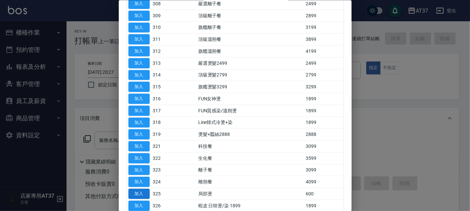
click at [136, 189] on button "加入" at bounding box center [138, 194] width 21 height 10
type input "局部燙(325)"
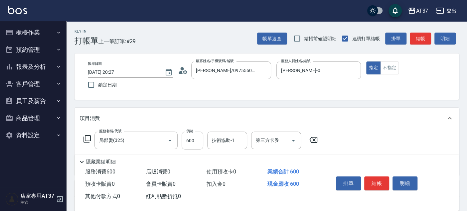
click at [189, 146] on input "600" at bounding box center [193, 141] width 22 height 18
type input "1000"
click at [375, 184] on button "結帳" at bounding box center [376, 184] width 25 height 14
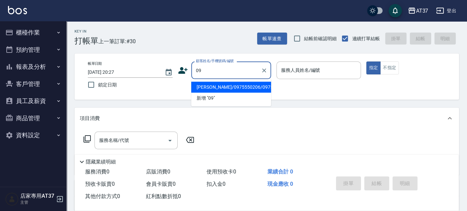
scroll to position [37, 0]
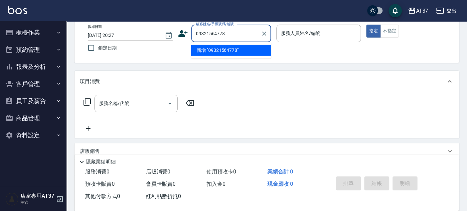
type input "09321564778"
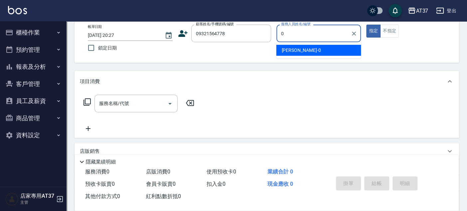
click at [327, 47] on div "NINA -0" at bounding box center [318, 50] width 85 height 11
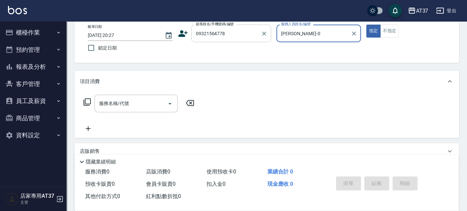
type input "NINA-0"
click at [233, 31] on input "09321564778" at bounding box center [226, 34] width 64 height 12
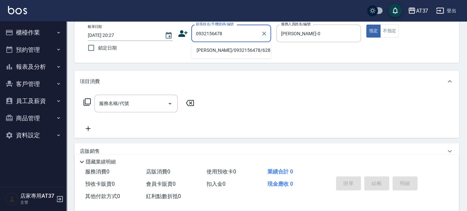
type input "林志煌/0932156478/628"
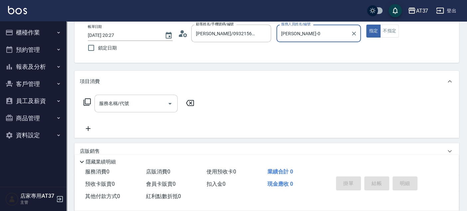
click at [140, 98] on input "服務名稱/代號" at bounding box center [130, 104] width 67 height 12
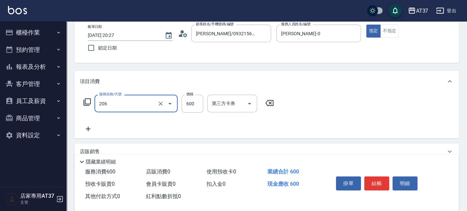
type input "A精油洗+剪(206)"
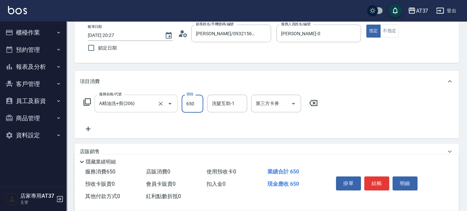
type input "650"
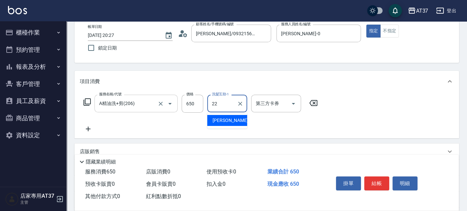
type input "威廉-22"
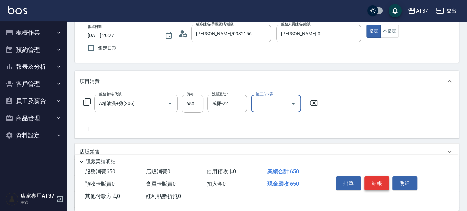
click at [379, 182] on button "結帳" at bounding box center [376, 184] width 25 height 14
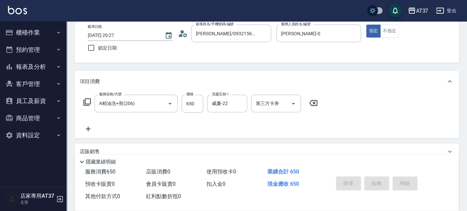
type input "2025/09/18 20:31"
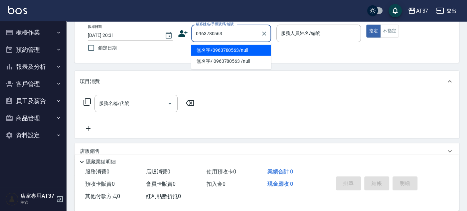
type input "無名字/0963780563/null"
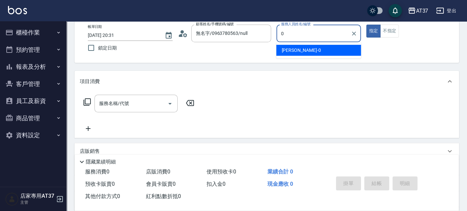
click at [323, 56] on ul "NINA -0" at bounding box center [318, 50] width 85 height 16
click at [324, 52] on div "NINA -0" at bounding box center [318, 50] width 85 height 11
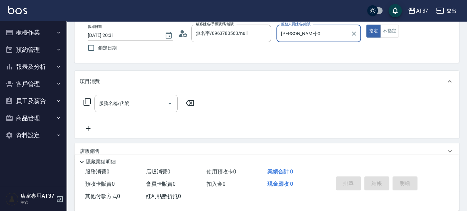
type input "NINA-0"
click at [83, 103] on icon at bounding box center [87, 102] width 8 height 8
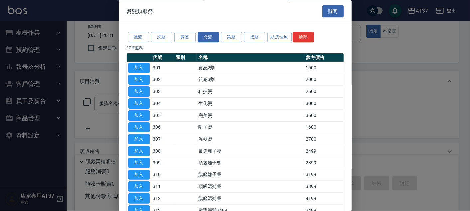
click at [326, 17] on div "燙髮類服務 關閉" at bounding box center [235, 11] width 233 height 23
click at [326, 12] on button "關閉" at bounding box center [332, 11] width 21 height 12
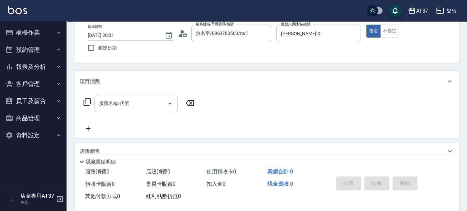
click at [123, 102] on div "服務名稱/代號 服務名稱/代號" at bounding box center [135, 104] width 83 height 18
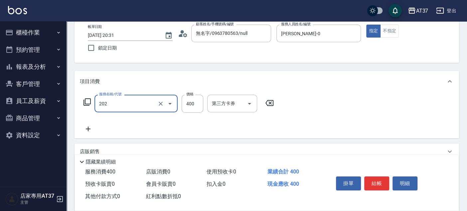
type input "A級單剪(202)"
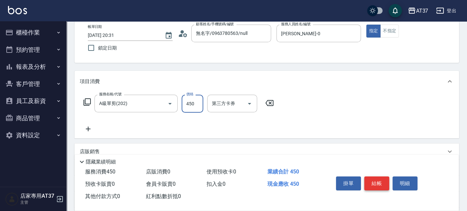
type input "450"
click at [369, 182] on button "結帳" at bounding box center [376, 184] width 25 height 14
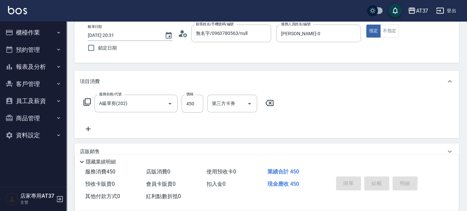
type input "2025/09/18 20:32"
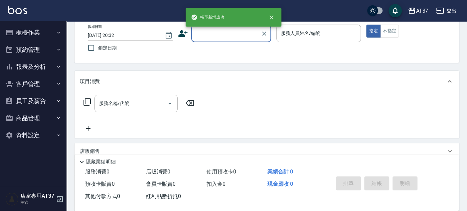
click at [29, 34] on button "櫃檯作業" at bounding box center [33, 32] width 61 height 17
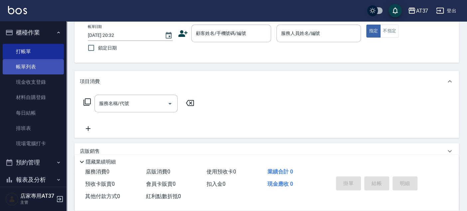
click at [41, 70] on link "帳單列表" at bounding box center [33, 66] width 61 height 15
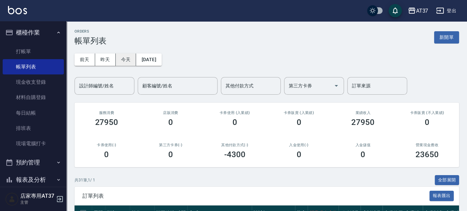
click at [125, 58] on button "今天" at bounding box center [126, 60] width 21 height 12
click at [123, 85] on input "設計師編號/姓名" at bounding box center [104, 86] width 54 height 12
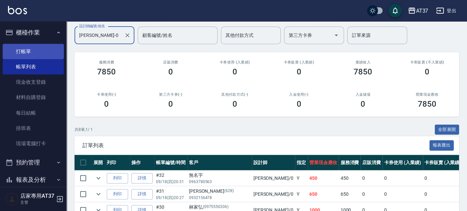
scroll to position [20, 0]
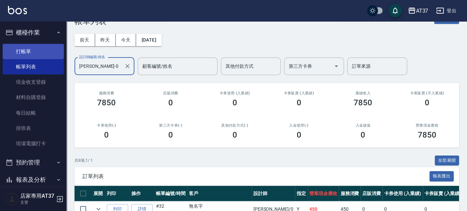
type input "NINA-0"
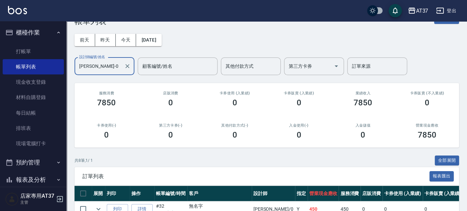
drag, startPoint x: 36, startPoint y: 52, endPoint x: 92, endPoint y: 80, distance: 62.8
click at [36, 52] on link "打帳單" at bounding box center [33, 51] width 61 height 15
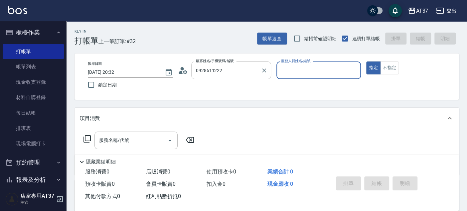
type input "蔡昇翰/0928611222/0928611222"
type input "NINA-0"
click at [141, 145] on input "服務名稱/代號" at bounding box center [130, 141] width 67 height 12
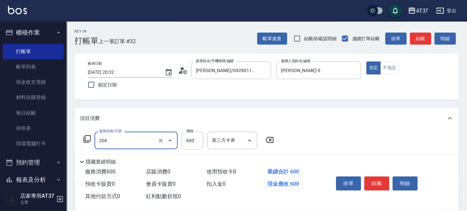
type input "A精油洗+剪(206)"
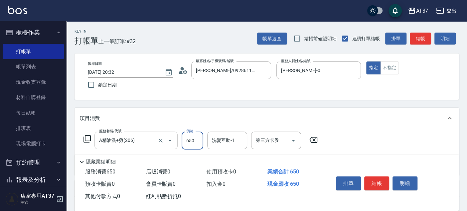
type input "650"
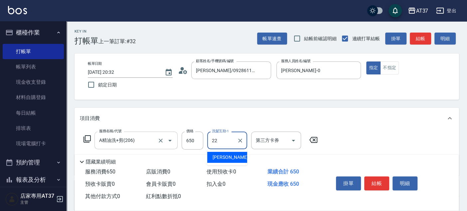
type input "威廉-22"
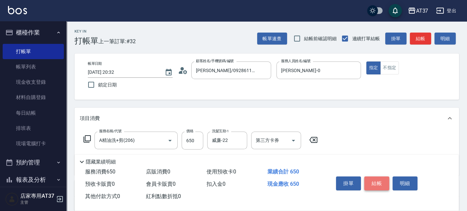
click at [369, 182] on button "結帳" at bounding box center [376, 184] width 25 height 14
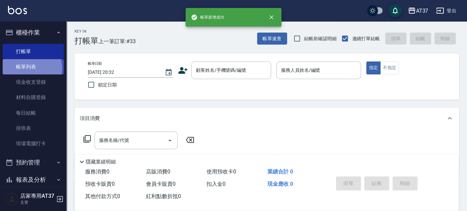
click at [31, 68] on link "帳單列表" at bounding box center [33, 66] width 61 height 15
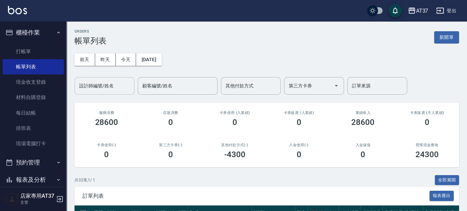
click at [120, 88] on input "設計師編號/姓名" at bounding box center [104, 86] width 54 height 12
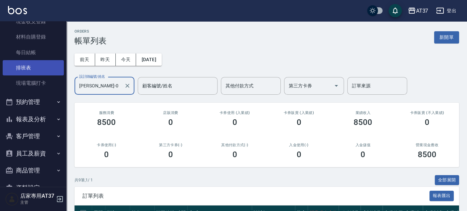
scroll to position [77, 0]
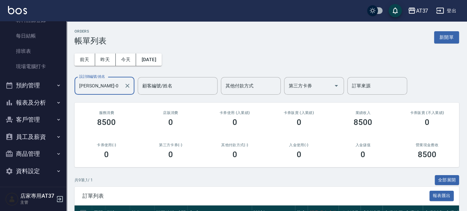
type input "NINA-0"
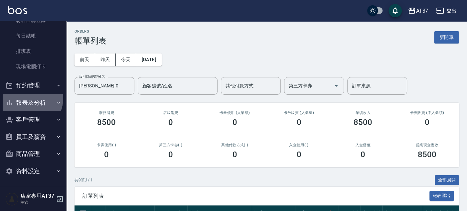
click at [27, 98] on button "報表及分析" at bounding box center [33, 102] width 61 height 17
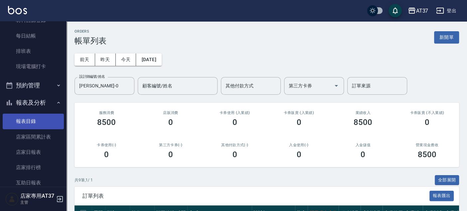
scroll to position [225, 0]
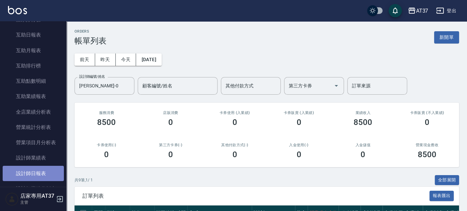
click at [41, 167] on link "設計師日報表" at bounding box center [33, 173] width 61 height 15
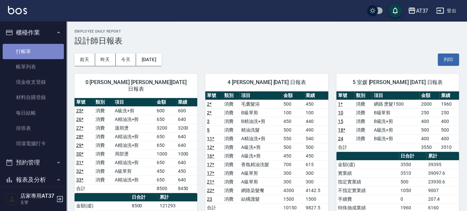
click at [41, 53] on link "打帳單" at bounding box center [33, 51] width 61 height 15
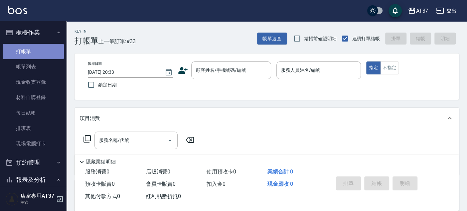
click at [41, 53] on link "打帳單" at bounding box center [33, 51] width 61 height 15
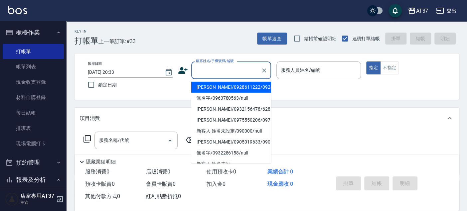
click at [215, 71] on input "顧客姓名/手機號碼/編號" at bounding box center [226, 71] width 64 height 12
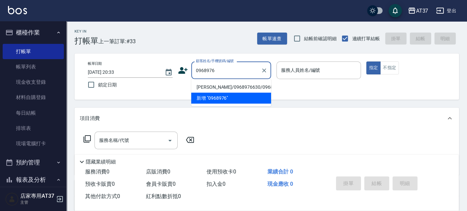
click at [218, 91] on li "顏孝叡/0968976630/0968976630" at bounding box center [231, 87] width 80 height 11
type input "顏孝叡/0968976630/0968976630"
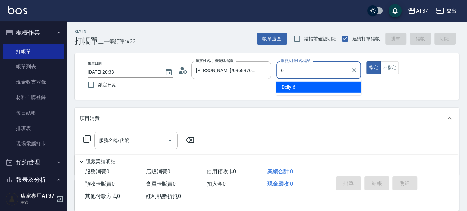
type input "Dolly-6"
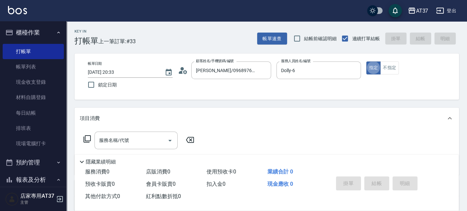
type button "true"
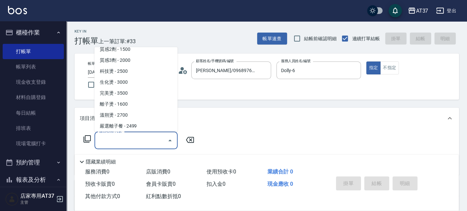
scroll to position [309, 0]
type input "嚴選離子餐(308)"
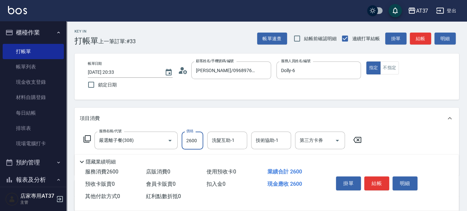
type input "2600"
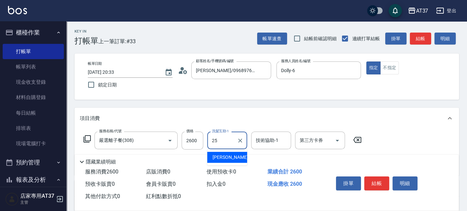
type input "子筠-25"
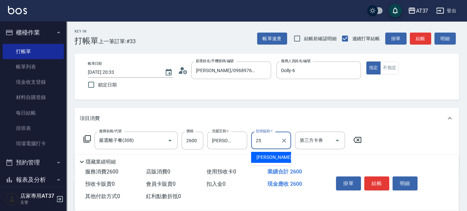
type input "子筠-25"
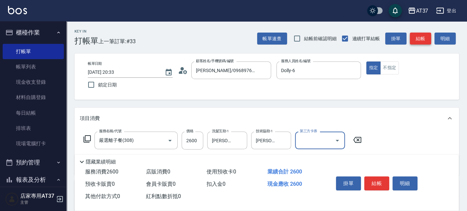
click at [420, 35] on button "結帳" at bounding box center [420, 39] width 21 height 12
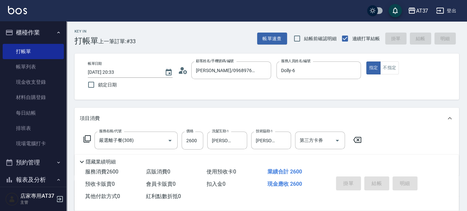
type input "2025/09/18 20:36"
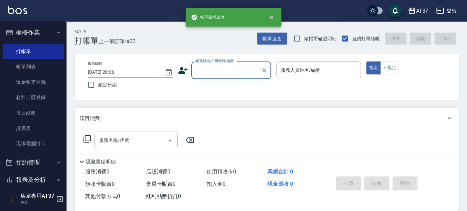
scroll to position [0, 0]
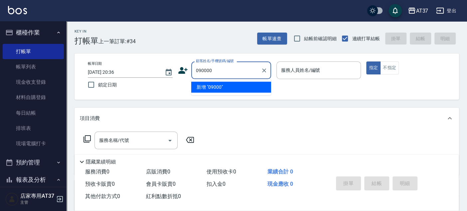
type input "090000"
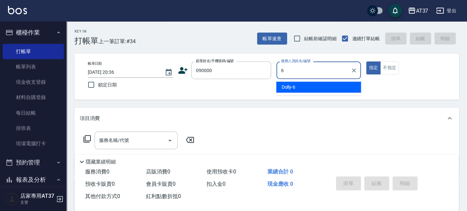
type input "Dolly-6"
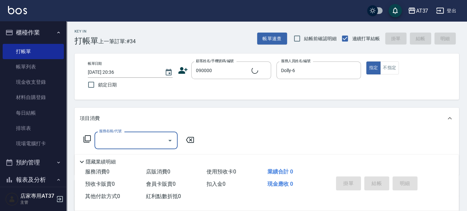
type input "新客人 姓名未設定/090000/null"
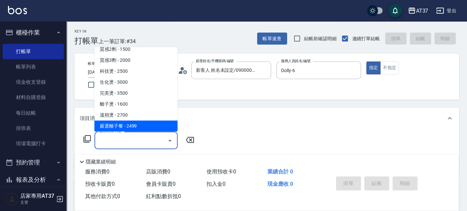
scroll to position [309, 0]
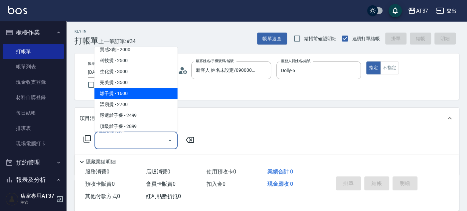
type input "離子燙(306)"
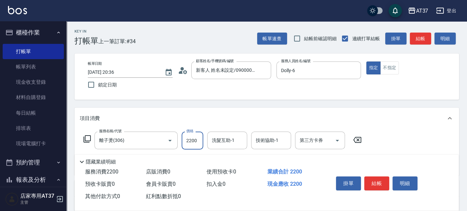
type input "2200"
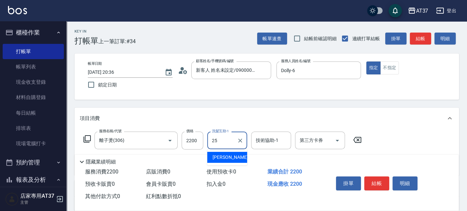
type input "子筠-25"
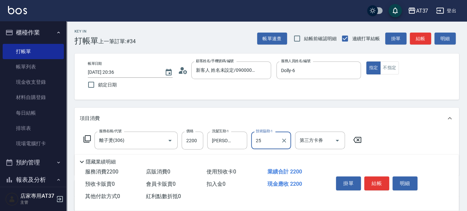
type input "子筠-25"
click at [427, 41] on button "結帳" at bounding box center [420, 39] width 21 height 12
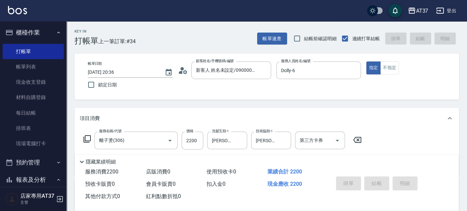
type input "2025/09/18 20:53"
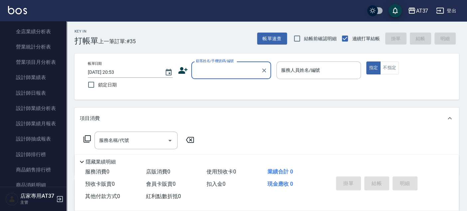
scroll to position [332, 0]
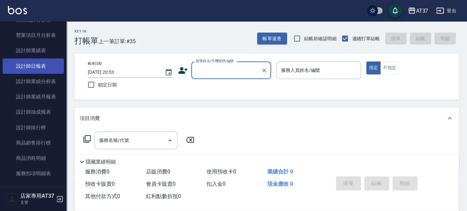
click at [37, 65] on link "設計師日報表" at bounding box center [33, 66] width 61 height 15
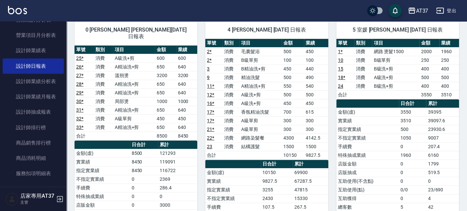
scroll to position [37, 0]
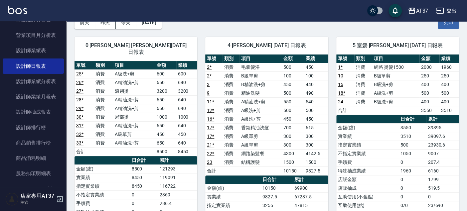
click at [211, 153] on link "22 *" at bounding box center [210, 153] width 7 height 5
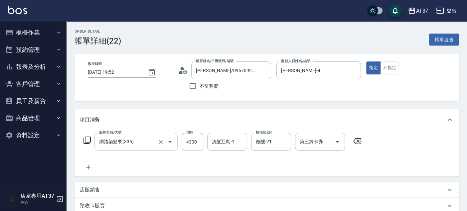
click at [124, 139] on input "網路染髮餐(336)" at bounding box center [126, 142] width 59 height 12
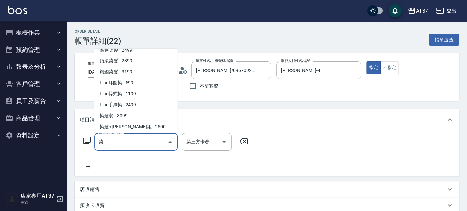
scroll to position [74, 0]
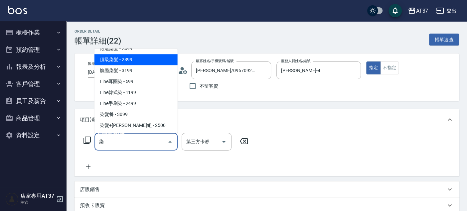
type input "Line韓式冷燙+染(318)"
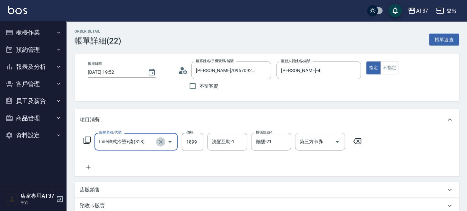
drag, startPoint x: 161, startPoint y: 138, endPoint x: 147, endPoint y: 143, distance: 14.3
click at [161, 138] on button "Clear" at bounding box center [160, 141] width 9 height 9
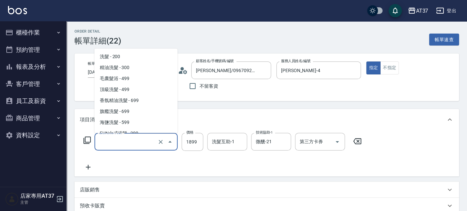
click at [127, 146] on input "服務名稱/代號" at bounding box center [126, 142] width 59 height 12
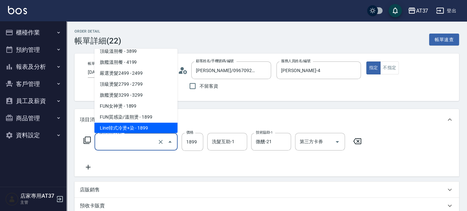
type input "Line韓式冷燙+染(318)"
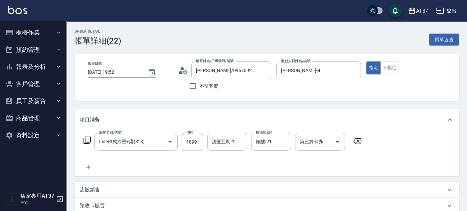
click at [86, 137] on icon at bounding box center [86, 140] width 7 height 7
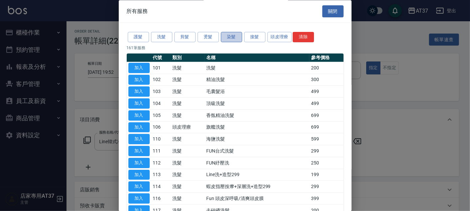
click at [232, 35] on button "染髮" at bounding box center [231, 37] width 21 height 10
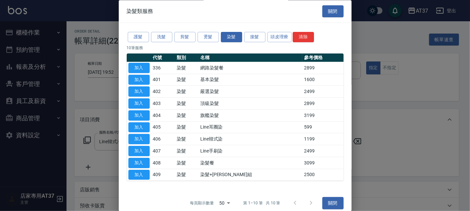
click at [329, 200] on button "關閉" at bounding box center [332, 203] width 21 height 12
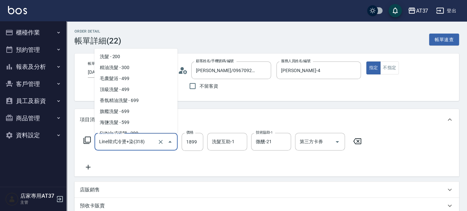
click at [138, 137] on input "Line韓式冷燙+染(318)" at bounding box center [126, 142] width 59 height 12
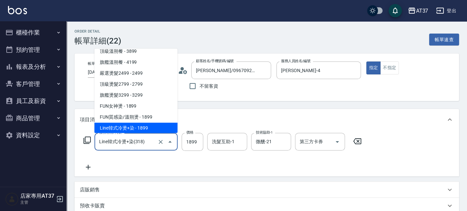
click at [138, 137] on input "Line韓式冷燙+染(318)" at bounding box center [126, 142] width 59 height 12
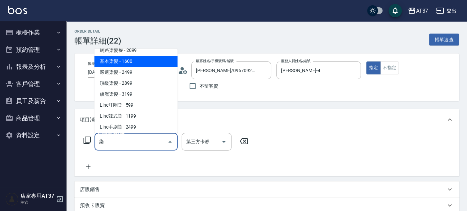
scroll to position [74, 0]
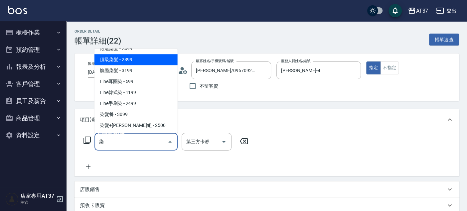
type input "染染"
click at [124, 63] on div "帳單日期 [DATE] 19:52" at bounding box center [122, 70] width 68 height 16
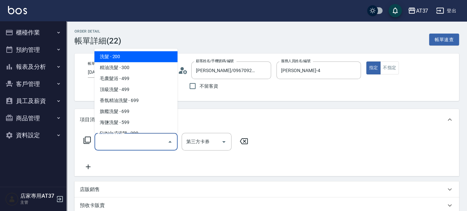
drag, startPoint x: 121, startPoint y: 143, endPoint x: 126, endPoint y: 139, distance: 7.1
click at [121, 143] on input "服務名稱/代號" at bounding box center [130, 142] width 67 height 12
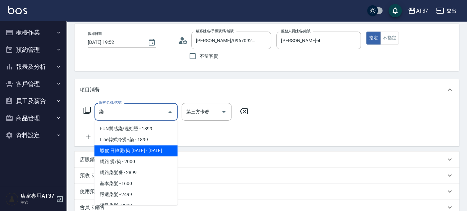
scroll to position [37, 0]
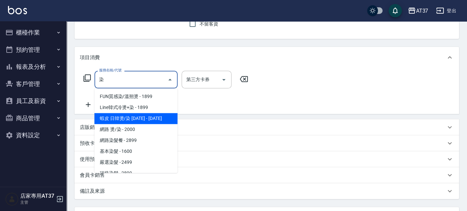
type input "染"
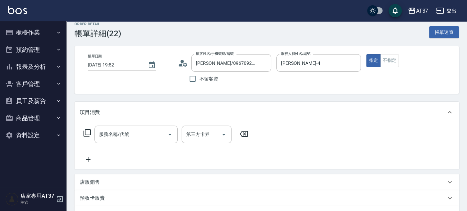
scroll to position [0, 0]
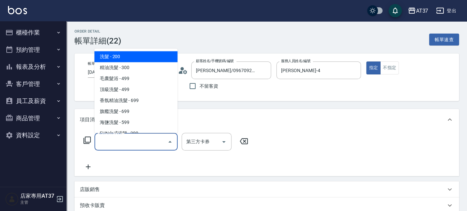
click at [140, 143] on input "服務名稱/代號" at bounding box center [130, 142] width 67 height 12
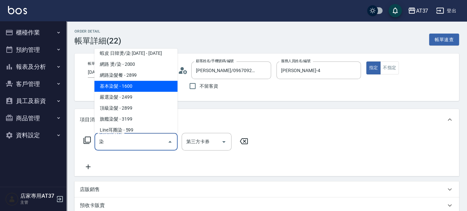
scroll to position [37, 0]
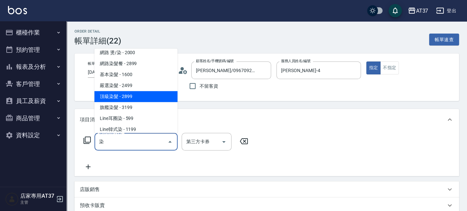
click at [137, 69] on span "網路染髮餐 - 2899" at bounding box center [135, 63] width 83 height 11
type input "網路染髮餐(336)"
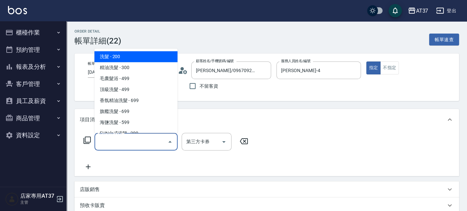
type input "\"
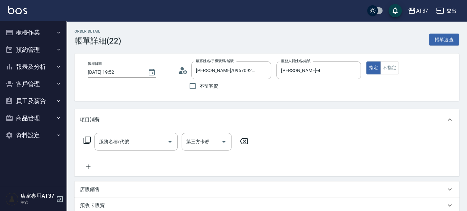
drag, startPoint x: 90, startPoint y: 144, endPoint x: 86, endPoint y: 143, distance: 4.5
click at [90, 144] on div "服務名稱/代號 服務名稱/代號 第三方卡券 第三方卡券" at bounding box center [166, 142] width 172 height 18
click at [87, 143] on icon at bounding box center [87, 140] width 8 height 8
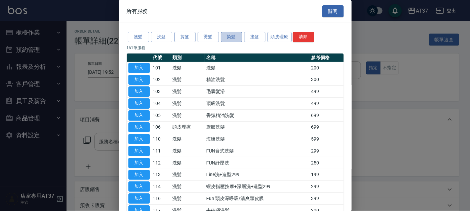
click at [222, 38] on button "染髮" at bounding box center [231, 37] width 21 height 10
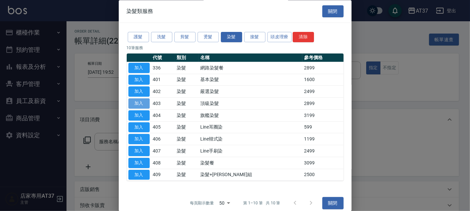
click at [138, 100] on button "加入" at bounding box center [138, 104] width 21 height 10
type input "頂級染髮(403)"
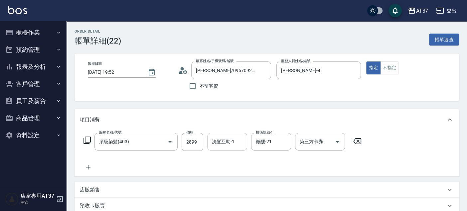
click at [224, 141] on div "洗髮互助-1 洗髮互助-1" at bounding box center [227, 142] width 40 height 18
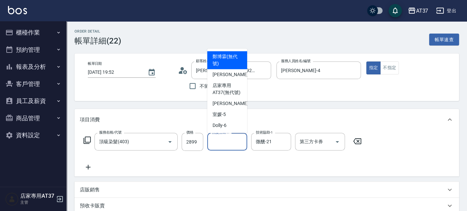
click at [265, 121] on div "項目消費" at bounding box center [263, 119] width 366 height 7
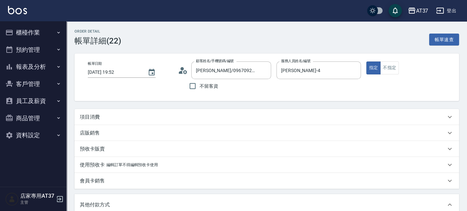
click at [184, 117] on div "項目消費" at bounding box center [263, 117] width 366 height 7
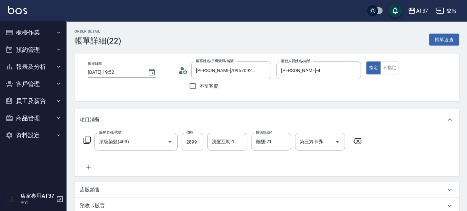
click at [195, 144] on input "2899" at bounding box center [193, 142] width 22 height 18
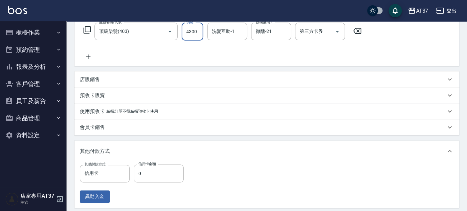
scroll to position [148, 0]
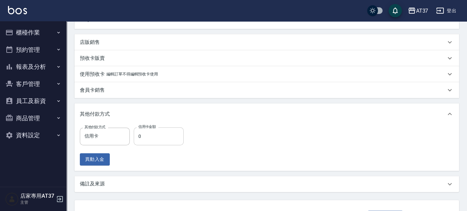
type input "4300"
click at [150, 132] on input "0" at bounding box center [159, 136] width 50 height 18
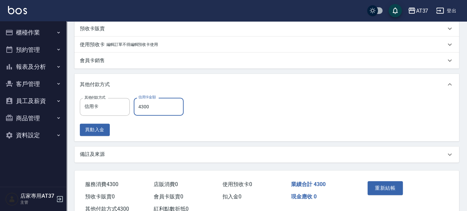
scroll to position [199, 0]
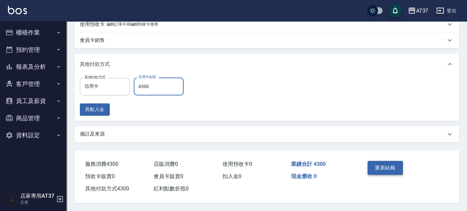
type input "4300"
click at [389, 161] on button "重新結帳" at bounding box center [384, 168] width 35 height 14
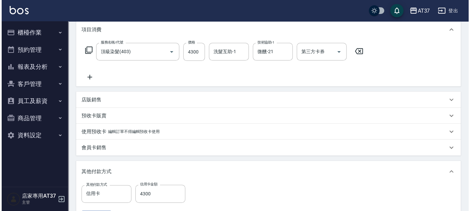
scroll to position [0, 0]
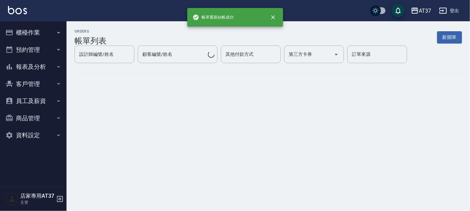
click at [39, 69] on button "報表及分析" at bounding box center [33, 66] width 61 height 17
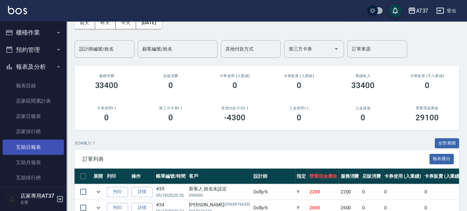
scroll to position [111, 0]
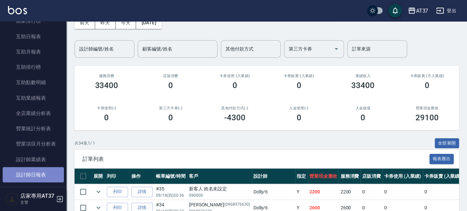
click at [42, 167] on link "設計師日報表" at bounding box center [33, 174] width 61 height 15
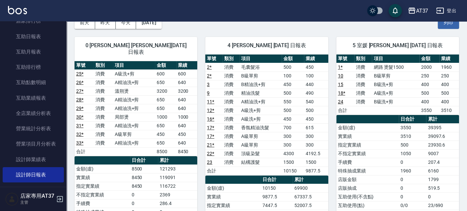
scroll to position [74, 0]
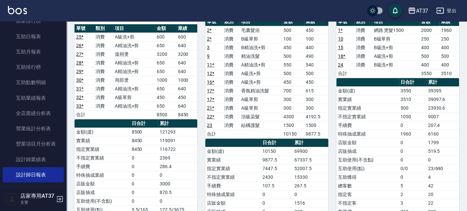
click at [414, 133] on td "1960" at bounding box center [413, 134] width 28 height 9
drag, startPoint x: 414, startPoint y: 131, endPoint x: 396, endPoint y: 135, distance: 18.3
click at [396, 135] on tr "特殊抽成業績 1960 6160" at bounding box center [397, 134] width 123 height 9
drag, startPoint x: 396, startPoint y: 135, endPoint x: 397, endPoint y: 141, distance: 6.7
click at [397, 141] on td "店販金額" at bounding box center [367, 142] width 63 height 9
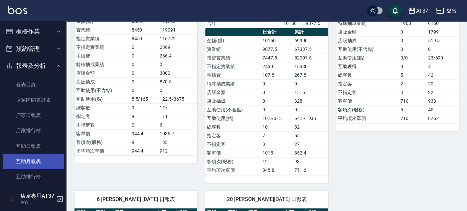
scroll to position [0, 0]
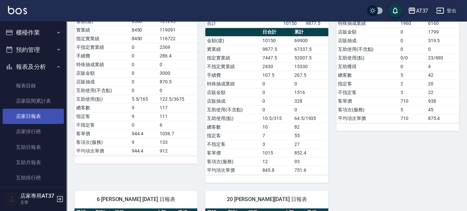
click at [39, 120] on link "店家日報表" at bounding box center [33, 116] width 61 height 15
